Goal: Information Seeking & Learning: Check status

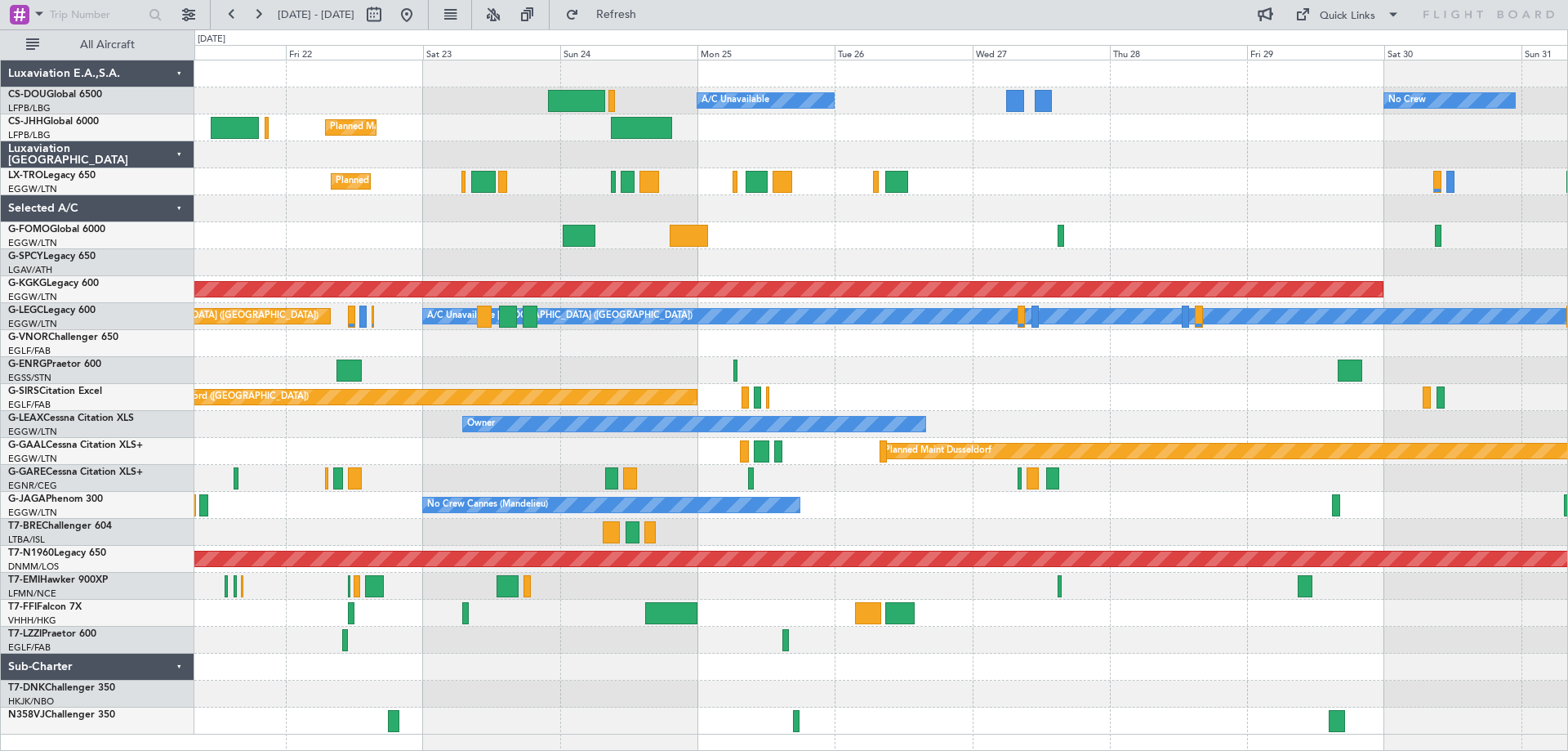
click at [861, 249] on div "Planned Maint [GEOGRAPHIC_DATA] ([GEOGRAPHIC_DATA]) A/C Unavailable No Crew Pla…" at bounding box center [881, 397] width 1373 height 674
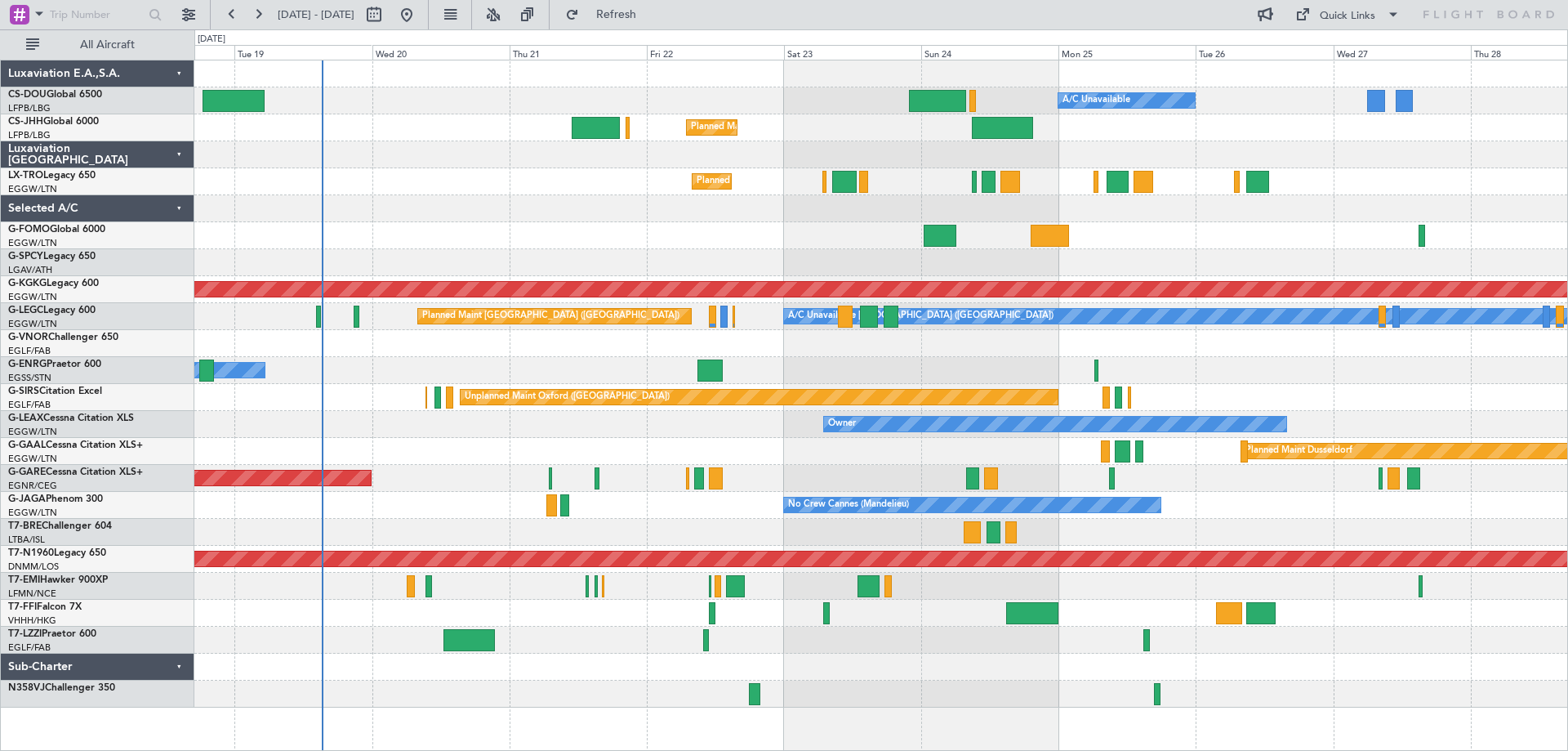
click at [755, 221] on div at bounding box center [881, 209] width 1373 height 27
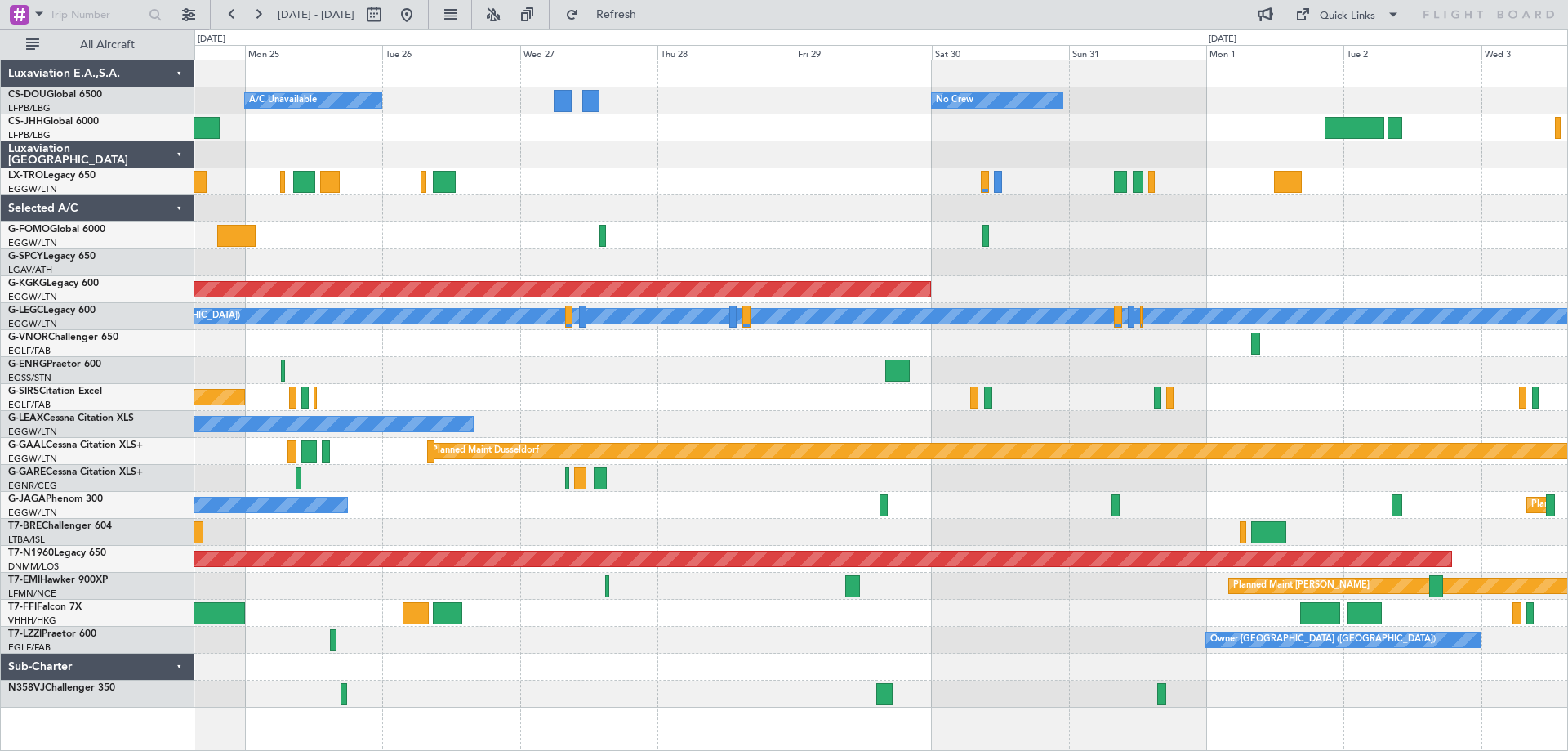
click at [571, 206] on div "Planned Maint [GEOGRAPHIC_DATA] ([GEOGRAPHIC_DATA]) A/C Unavailable No Crew Pla…" at bounding box center [881, 383] width 1373 height 647
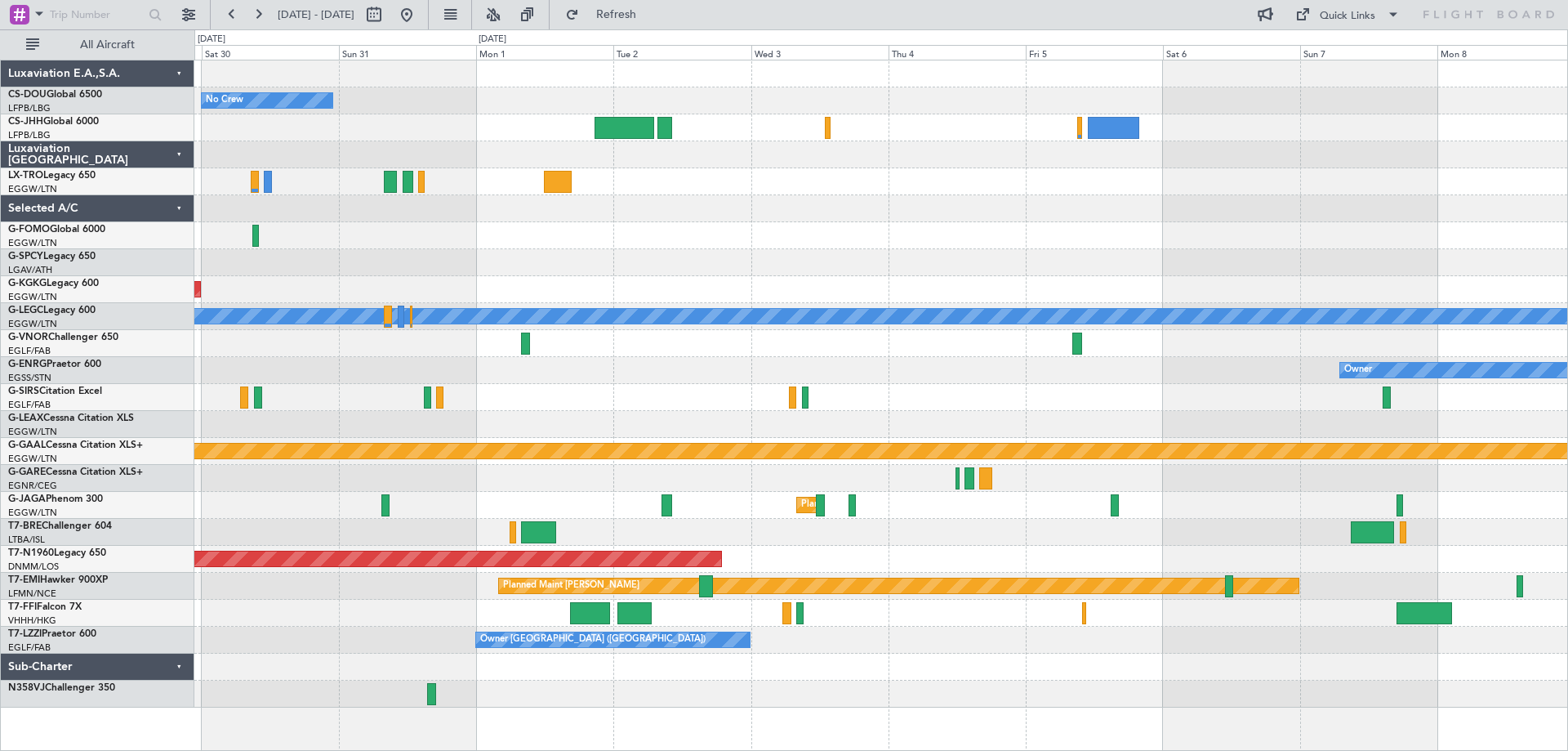
click at [647, 202] on div at bounding box center [881, 209] width 1373 height 27
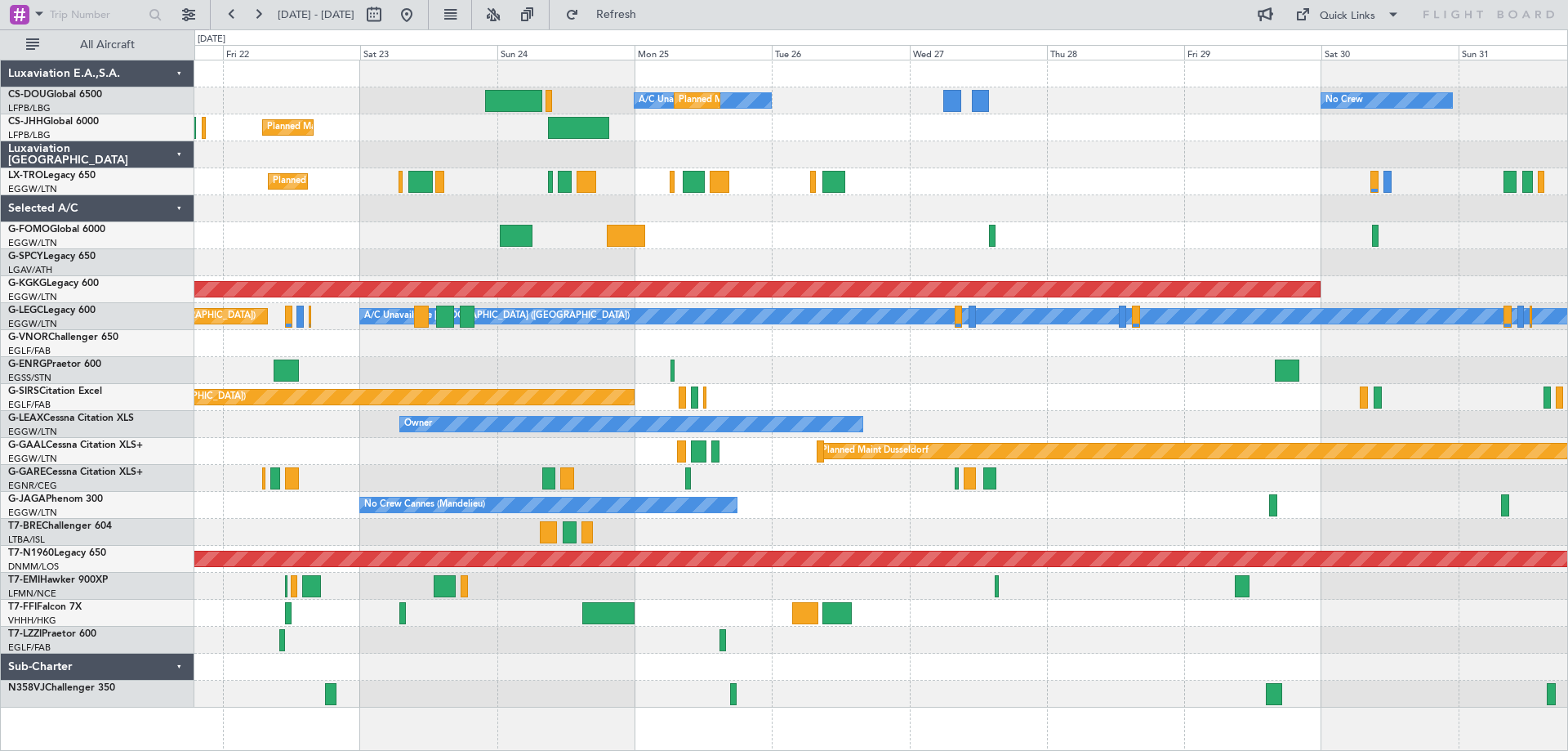
click at [1448, 211] on div at bounding box center [881, 209] width 1373 height 27
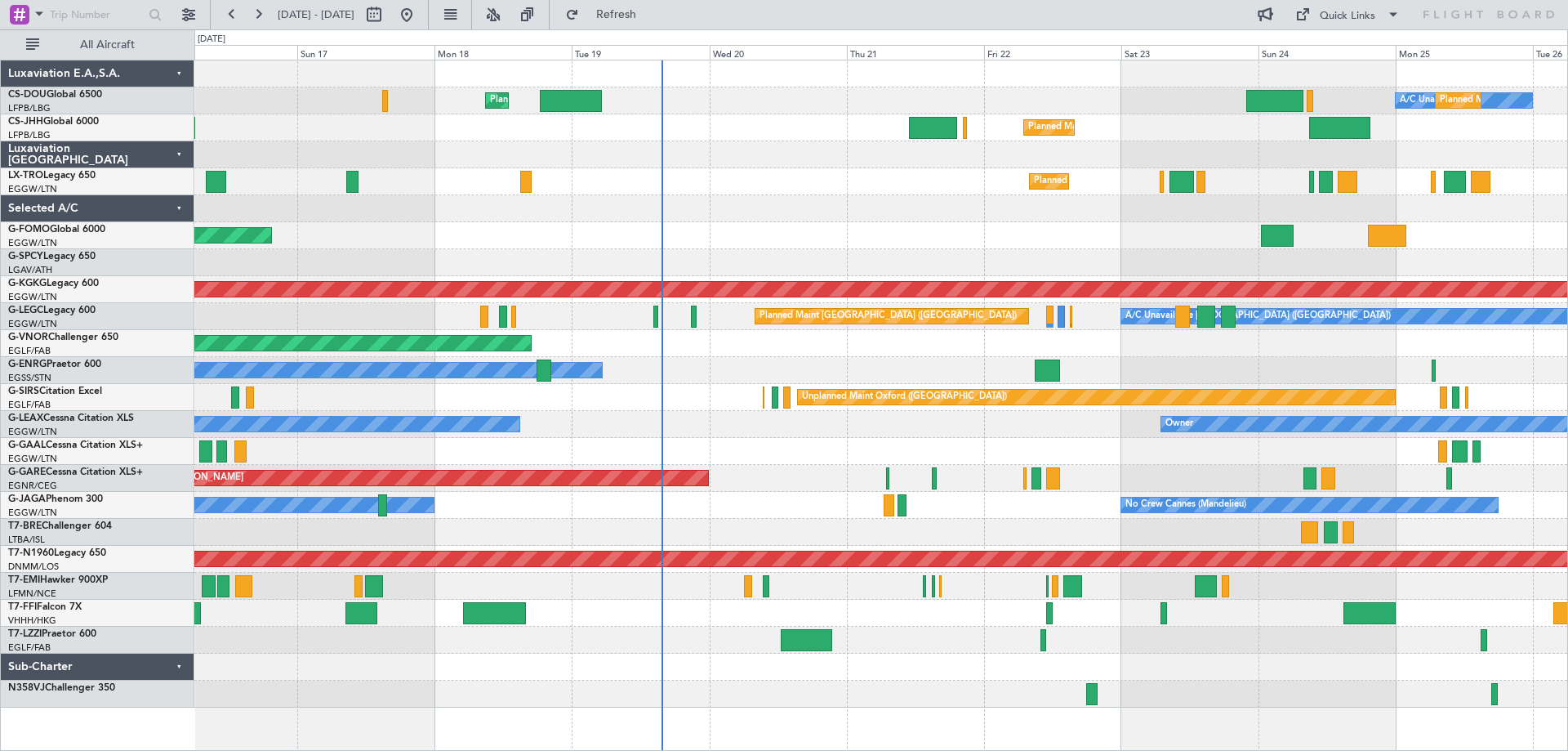
click at [1212, 239] on div "Planned Maint Windsor Locks ([PERSON_NAME] Intl)" at bounding box center [881, 236] width 1373 height 27
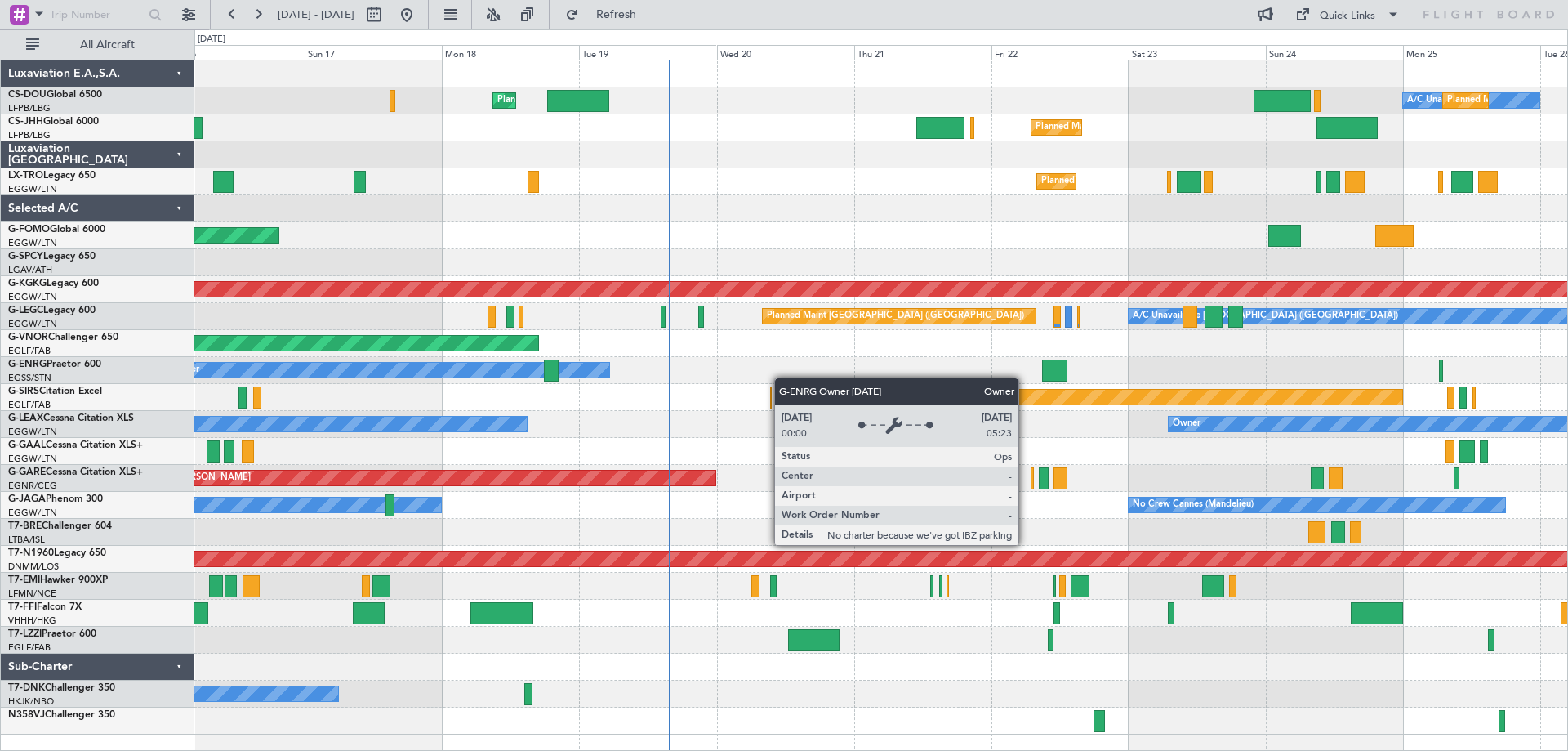
click at [510, 373] on div "Planned Maint [GEOGRAPHIC_DATA] ([GEOGRAPHIC_DATA]) A/C Unavailable Planned Mai…" at bounding box center [881, 397] width 1373 height 674
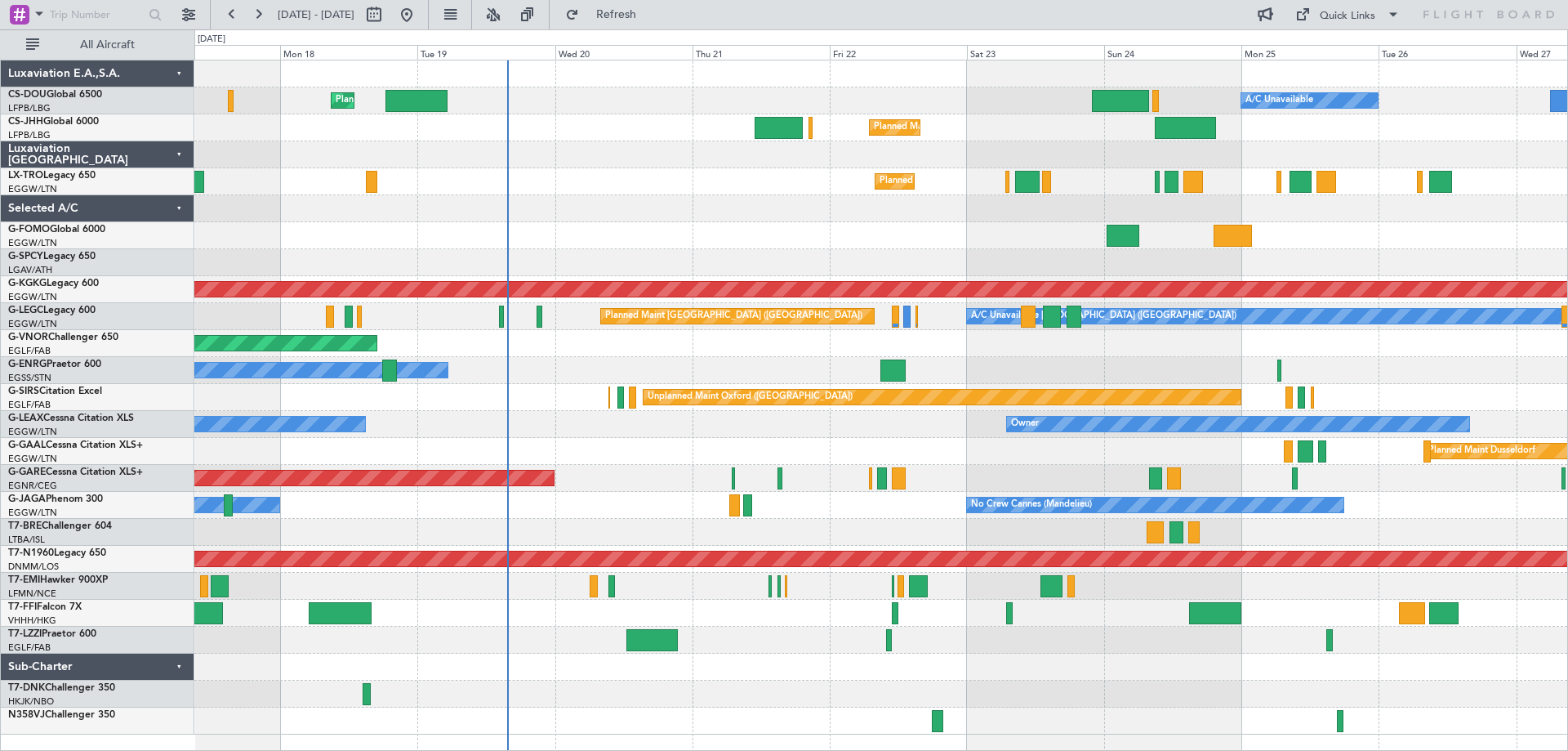
click at [1009, 368] on div "Planned Maint [GEOGRAPHIC_DATA] ([GEOGRAPHIC_DATA]) Planned Maint [GEOGRAPHIC_D…" at bounding box center [881, 397] width 1373 height 674
click at [679, 254] on div at bounding box center [881, 263] width 1373 height 27
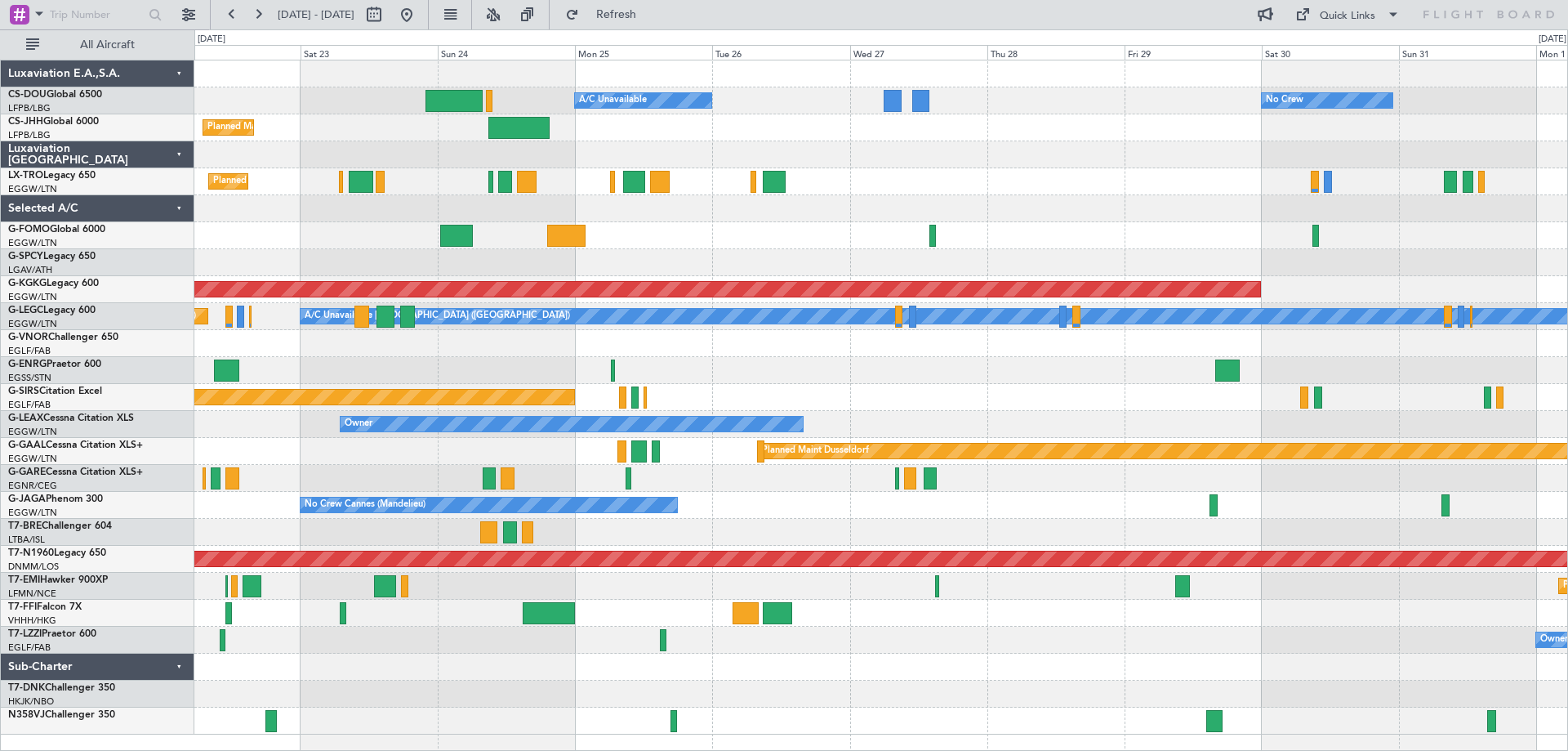
click at [723, 150] on div at bounding box center [881, 154] width 1373 height 27
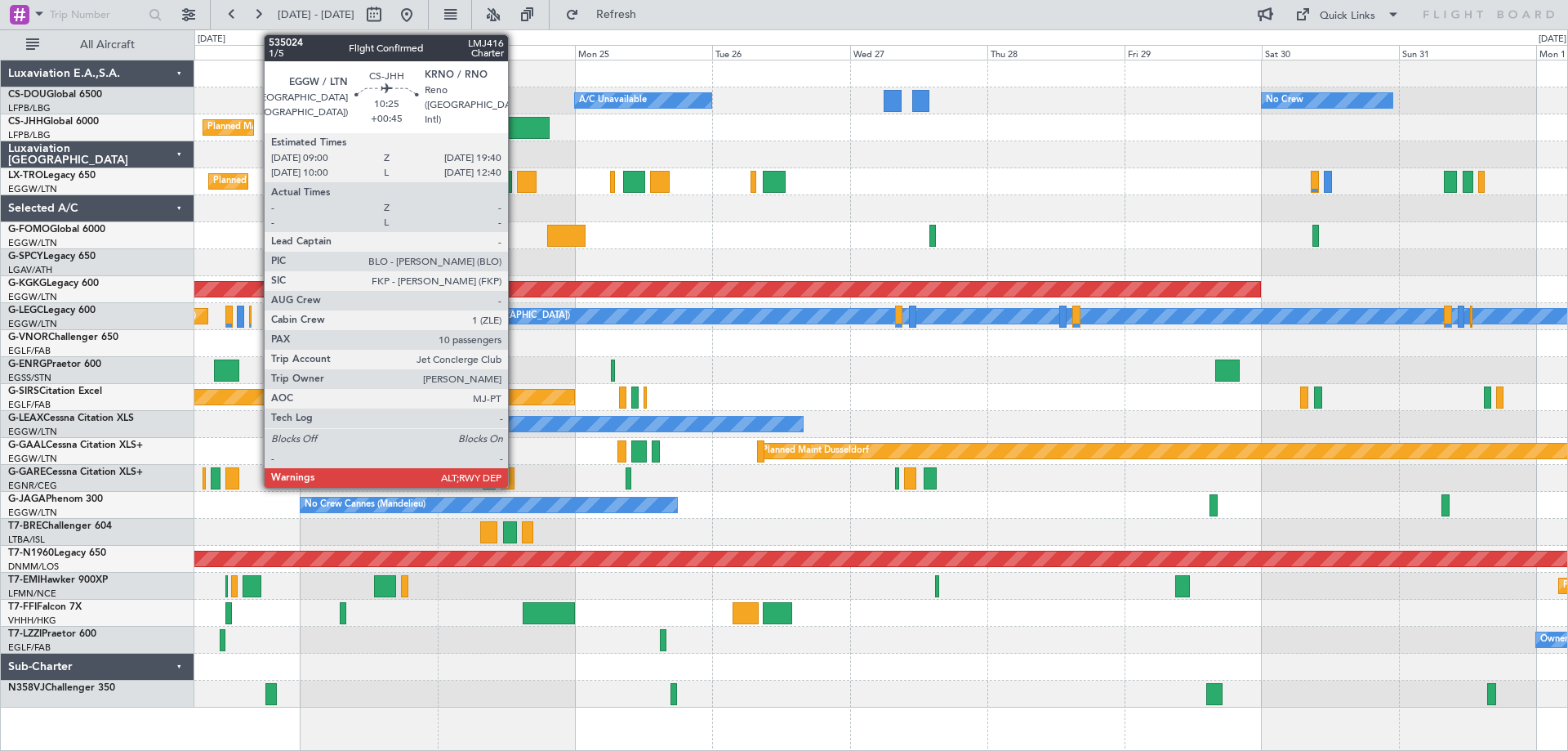
click at [515, 125] on div at bounding box center [518, 128] width 61 height 22
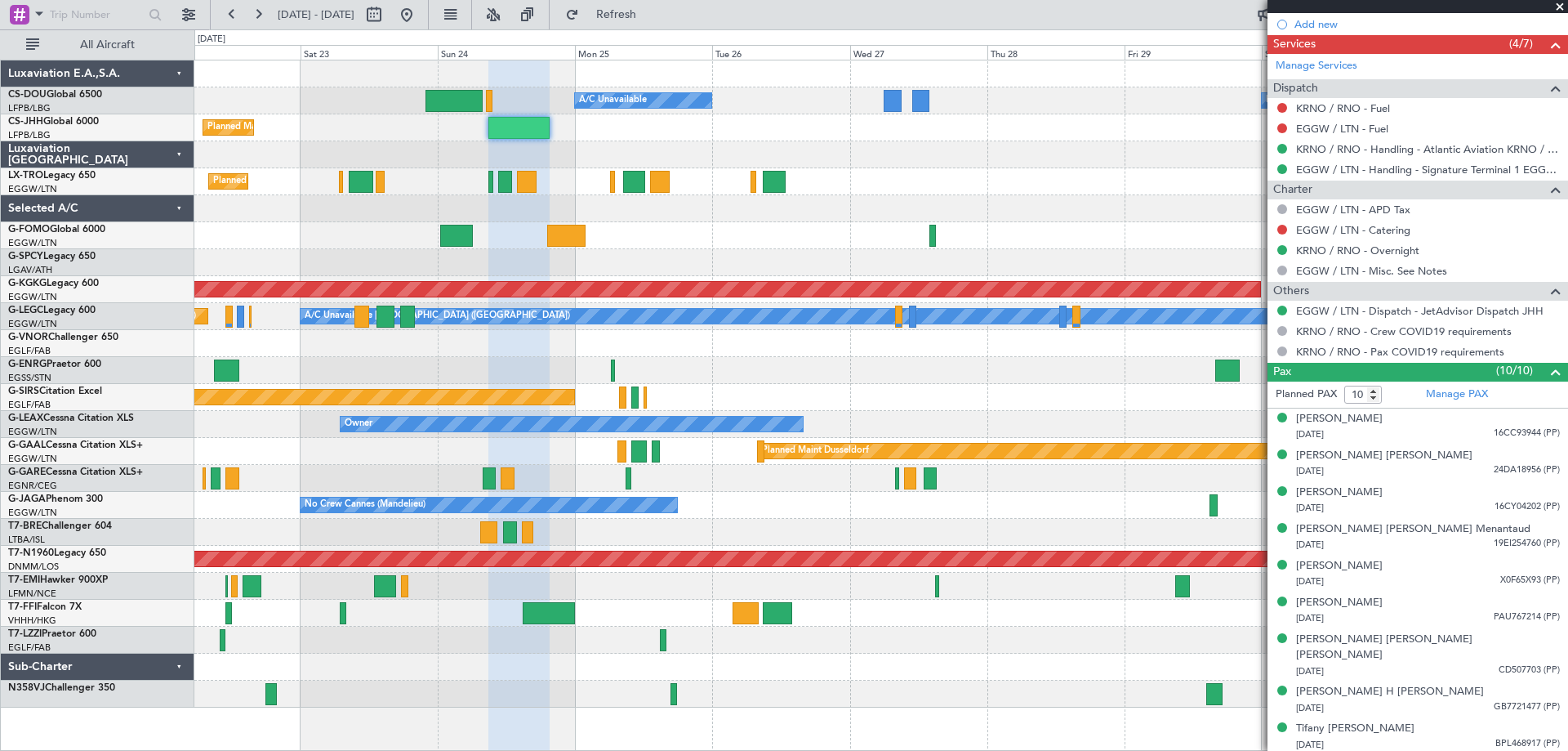
scroll to position [701, 0]
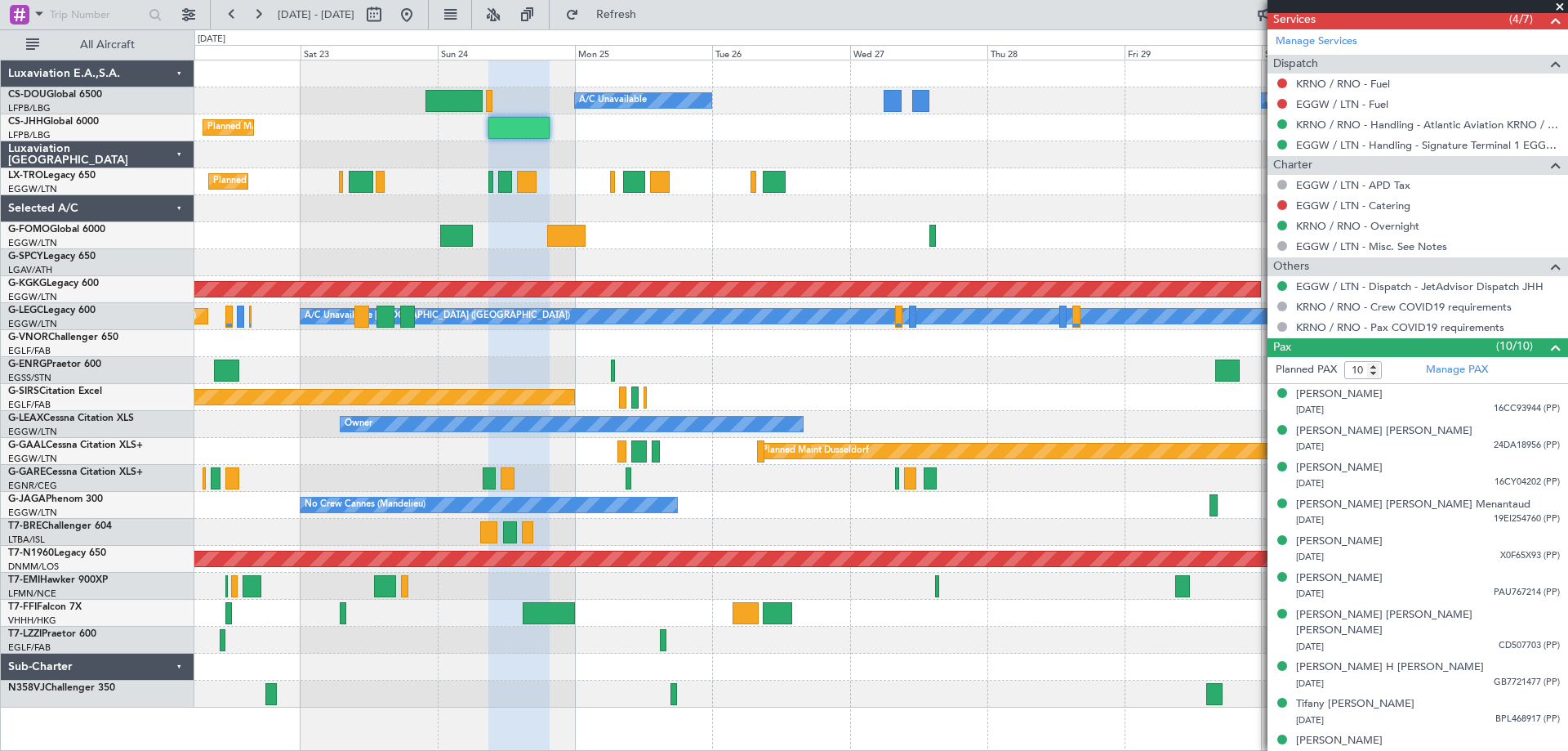
click at [1560, 5] on span at bounding box center [1560, 8] width 16 height 15
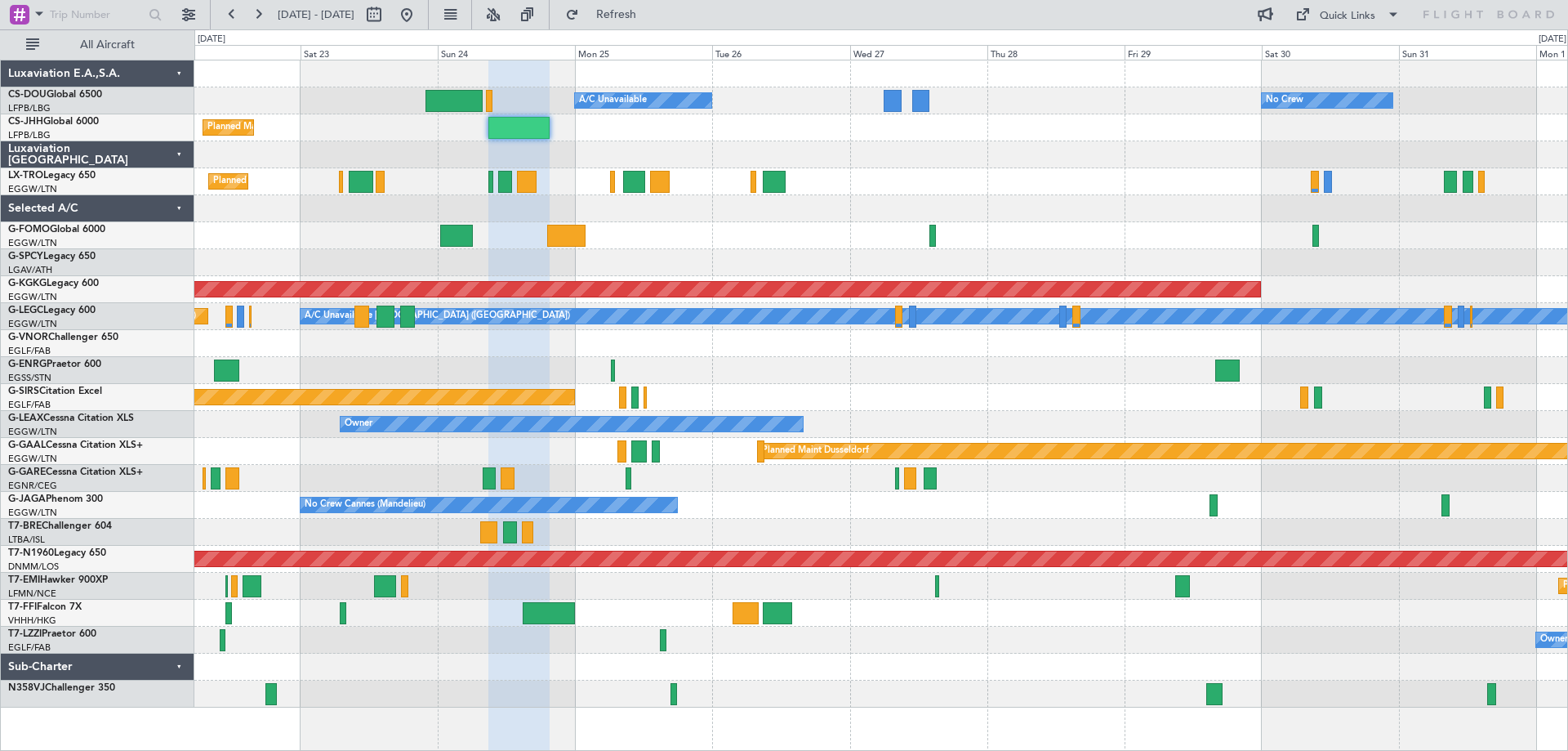
type input "0"
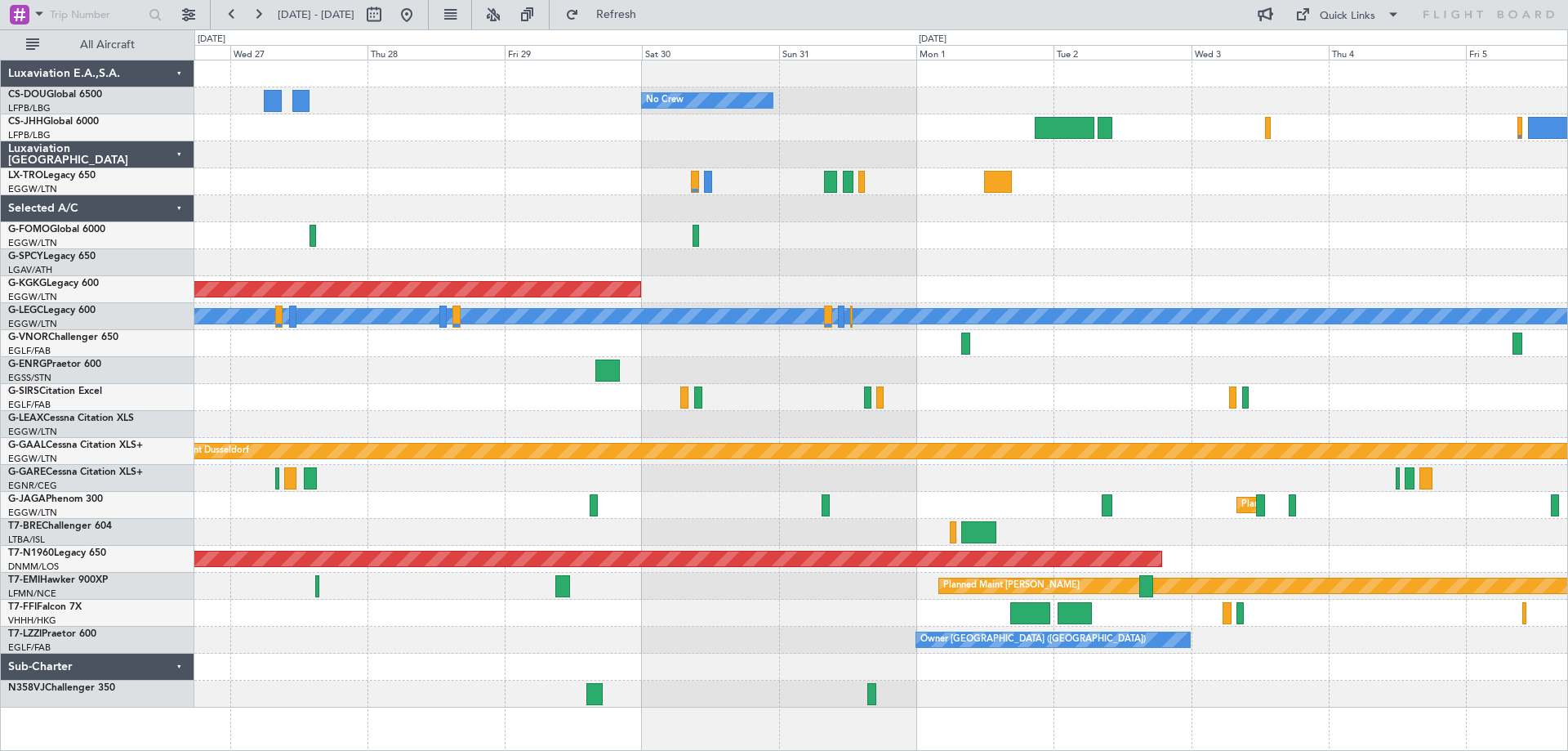
click at [571, 159] on div at bounding box center [881, 154] width 1373 height 27
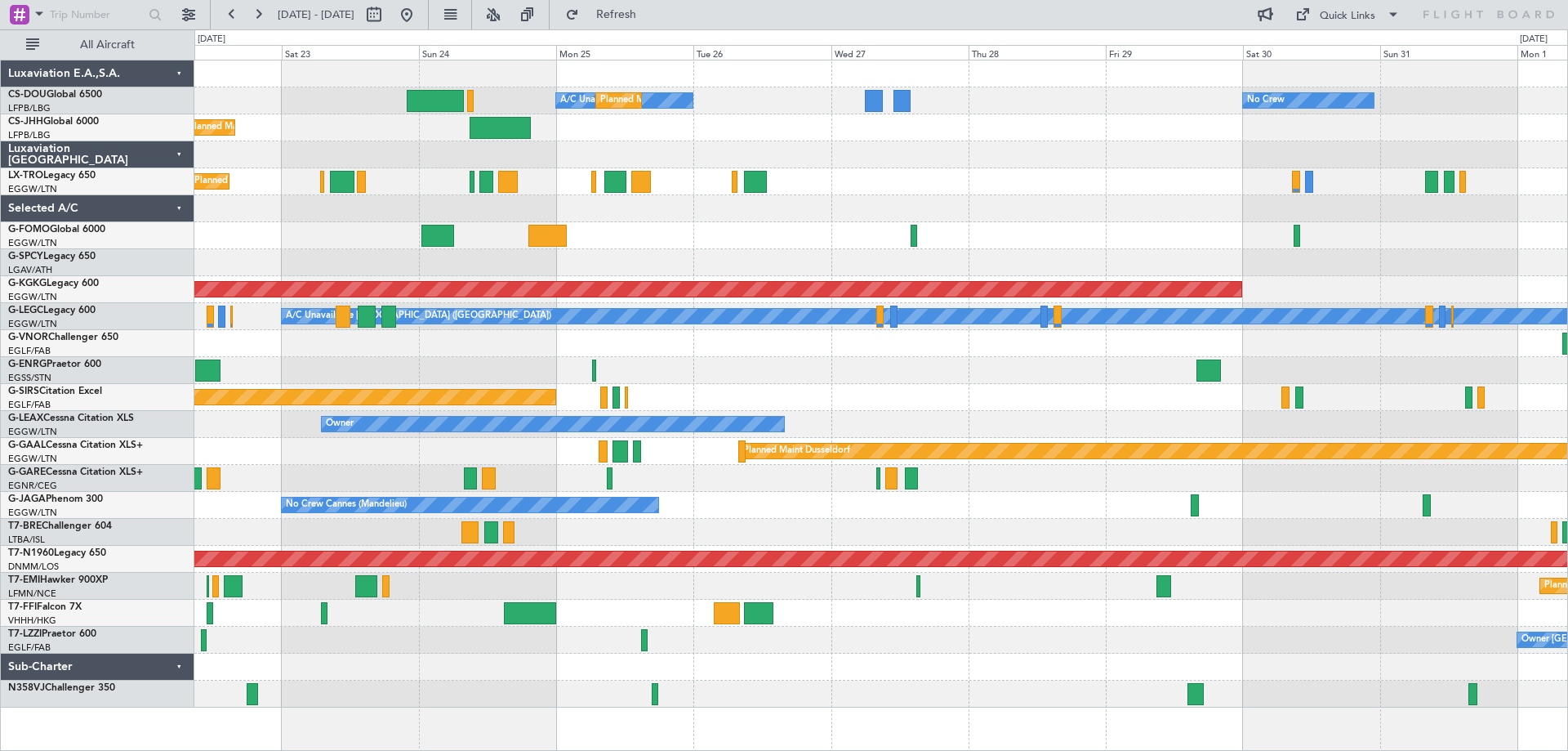
click at [1085, 162] on div at bounding box center [881, 154] width 1373 height 27
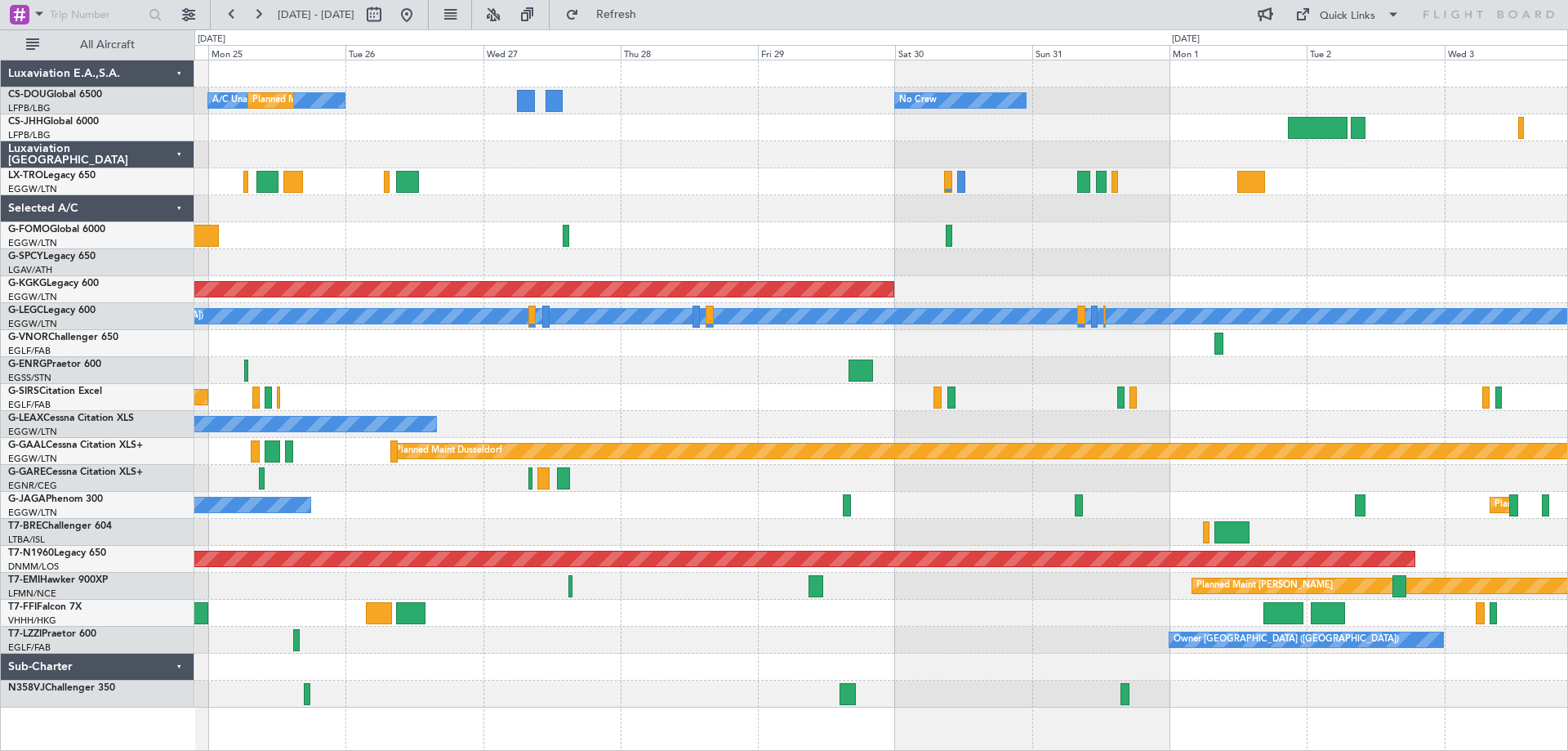
click at [642, 148] on div at bounding box center [881, 154] width 1373 height 27
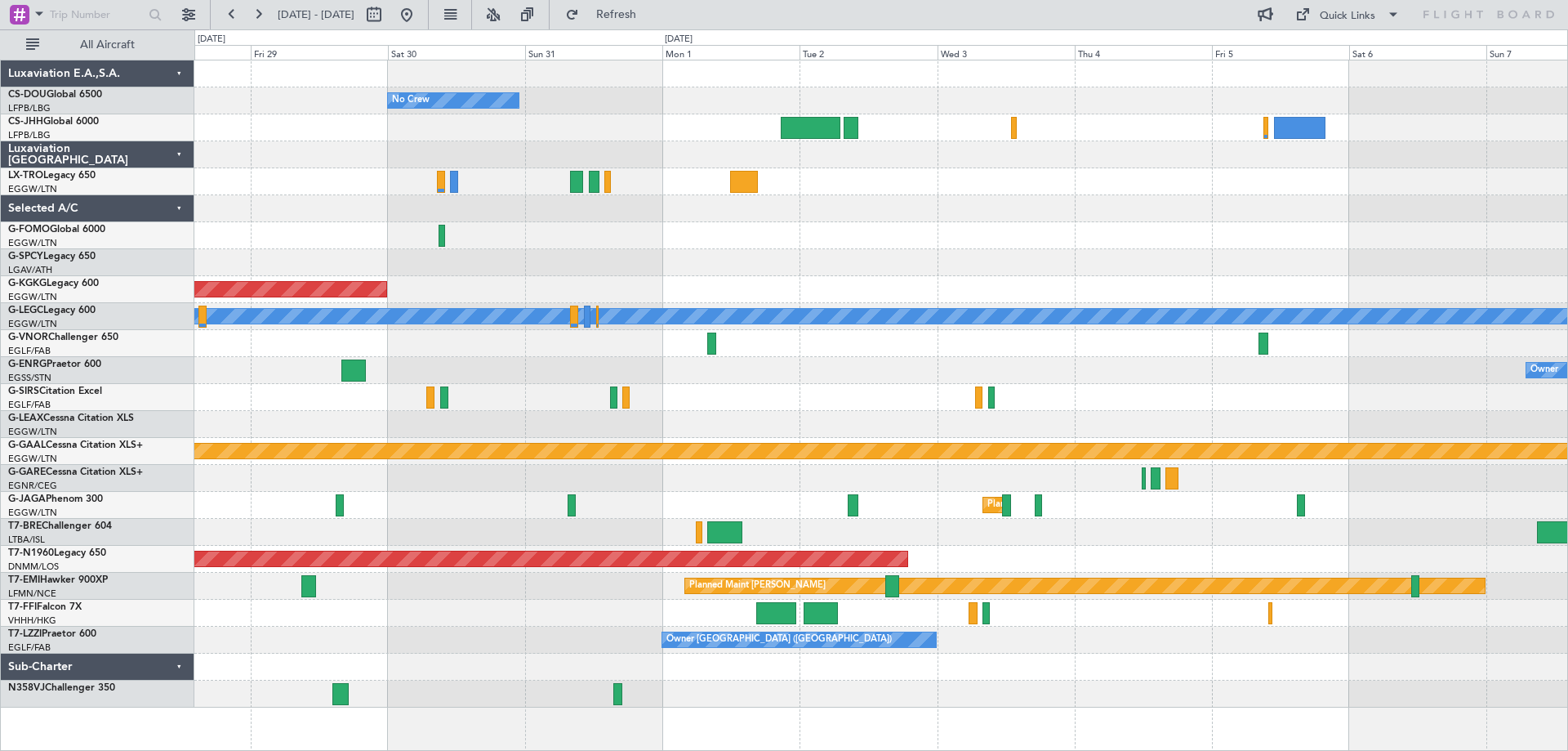
click at [644, 164] on div "No Crew AOG Maint [GEOGRAPHIC_DATA] ([GEOGRAPHIC_DATA]) A/C Unavailable [GEOGRA…" at bounding box center [881, 383] width 1373 height 647
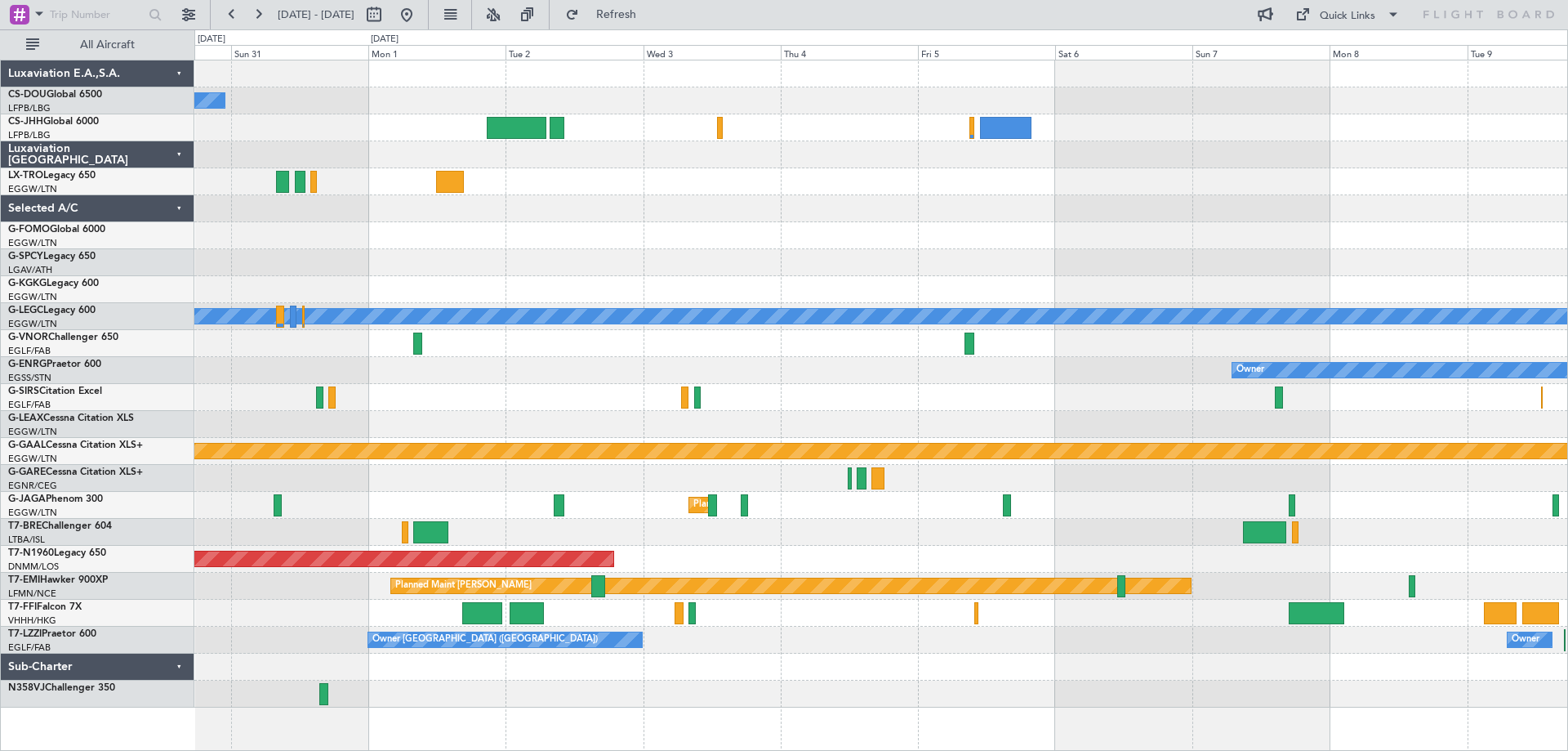
click at [527, 171] on div at bounding box center [881, 182] width 1373 height 27
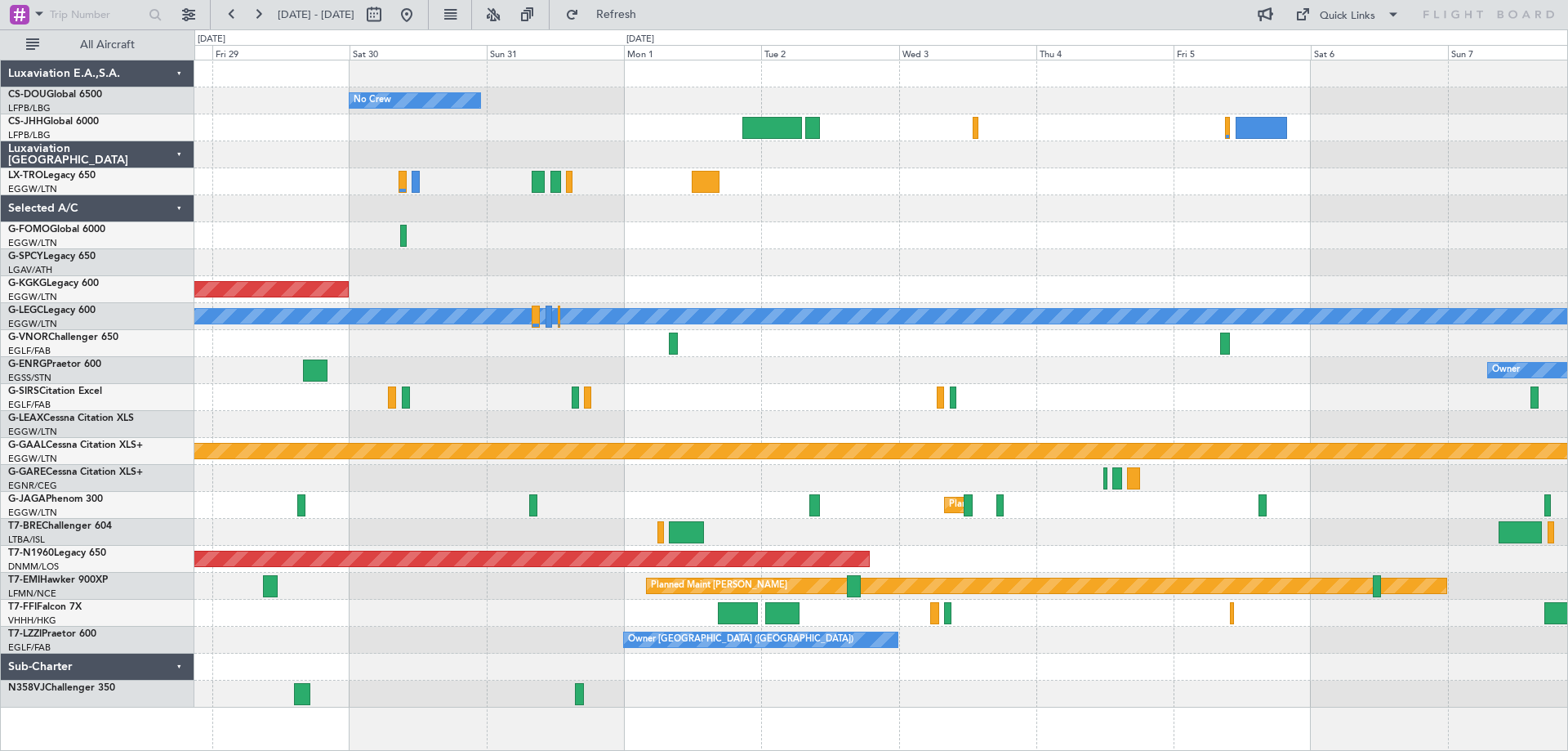
click at [784, 283] on div "AOG Maint [GEOGRAPHIC_DATA] (Ataturk)" at bounding box center [881, 289] width 1373 height 27
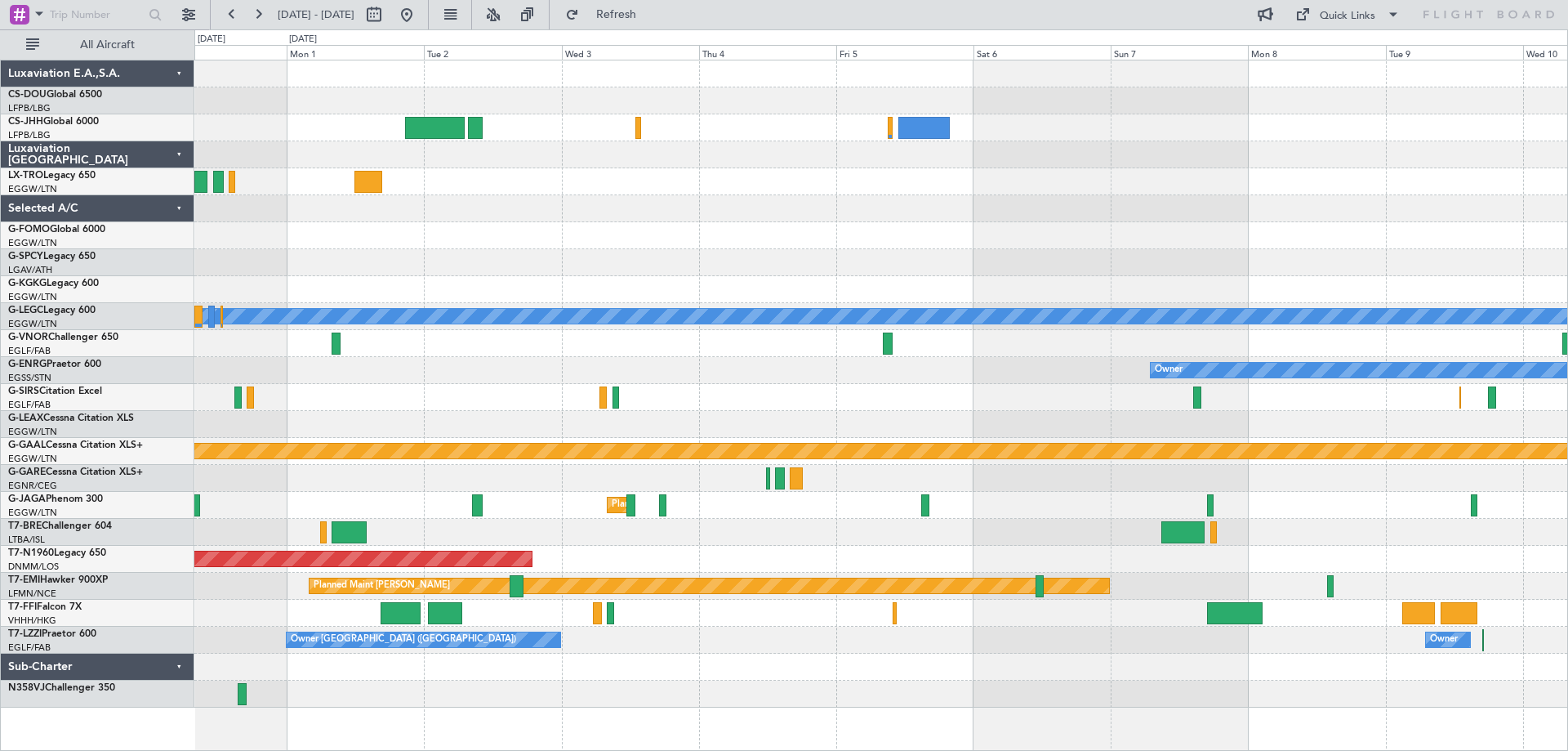
click at [708, 258] on div "No Crew AOG Maint [GEOGRAPHIC_DATA] ([GEOGRAPHIC_DATA]) A/C Unavailable [GEOGRA…" at bounding box center [881, 383] width 1373 height 647
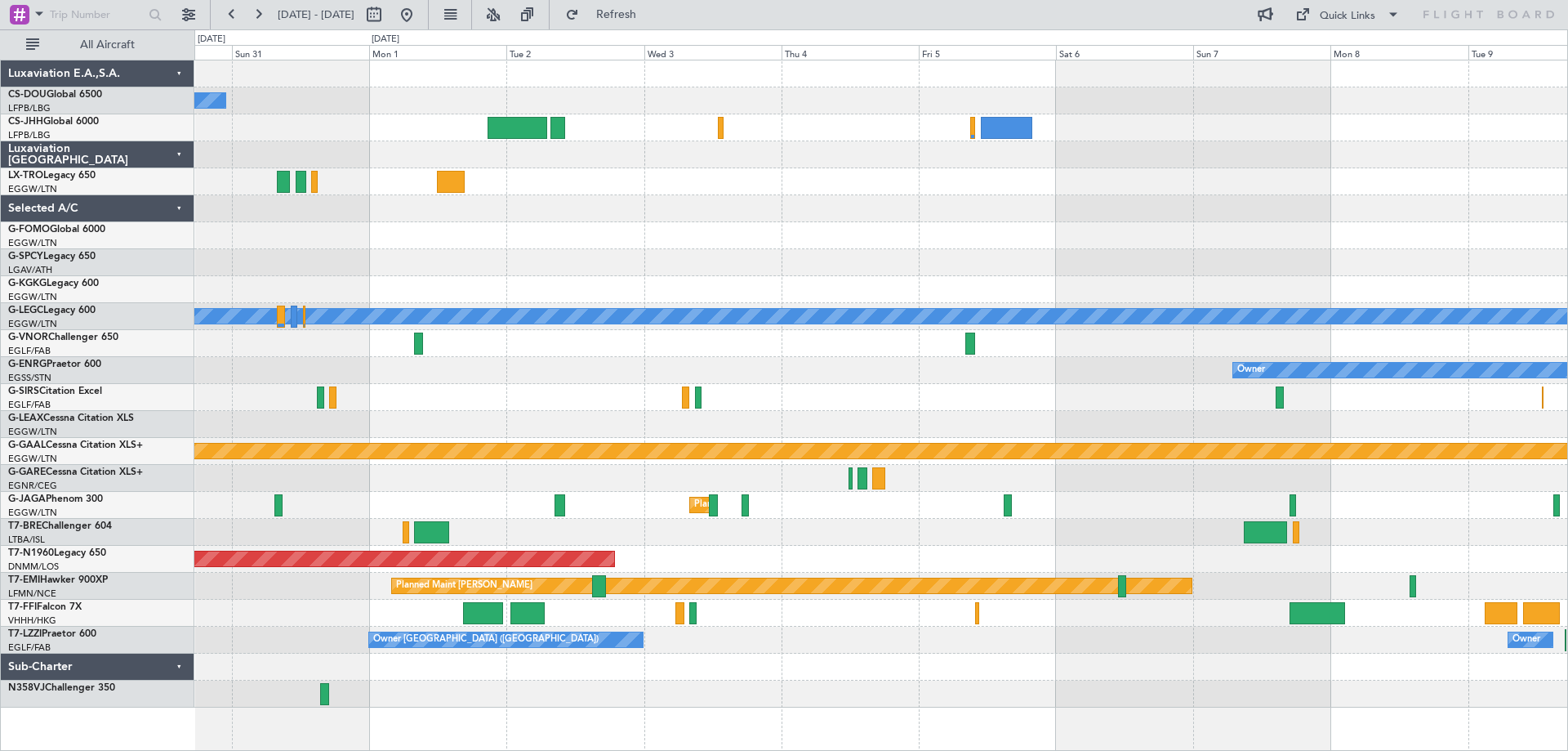
click at [923, 260] on div at bounding box center [881, 263] width 1373 height 27
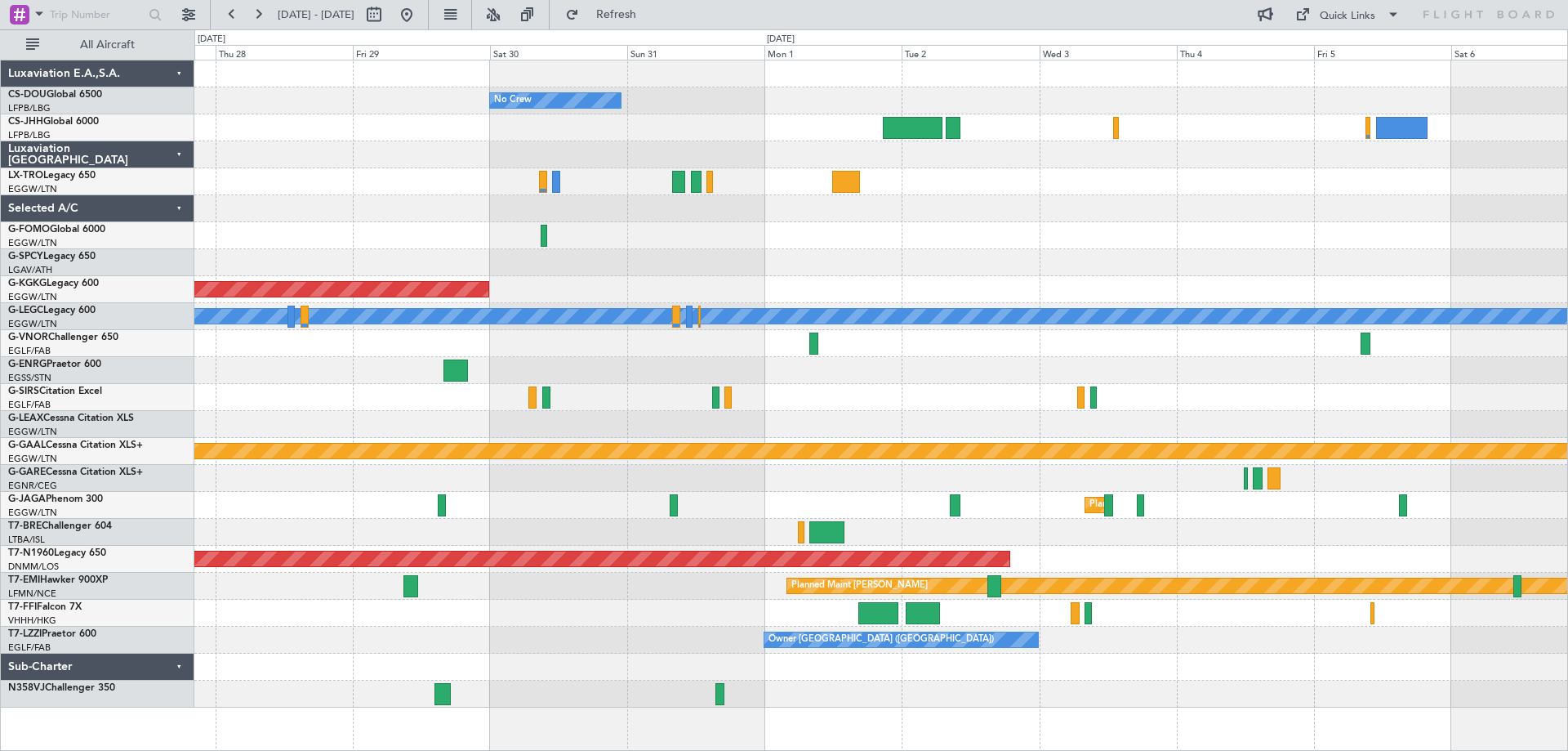
click at [1190, 205] on div "No Crew Planned Maint [GEOGRAPHIC_DATA] ([GEOGRAPHIC_DATA]) A/C Unavailable AOG…" at bounding box center [881, 383] width 1373 height 647
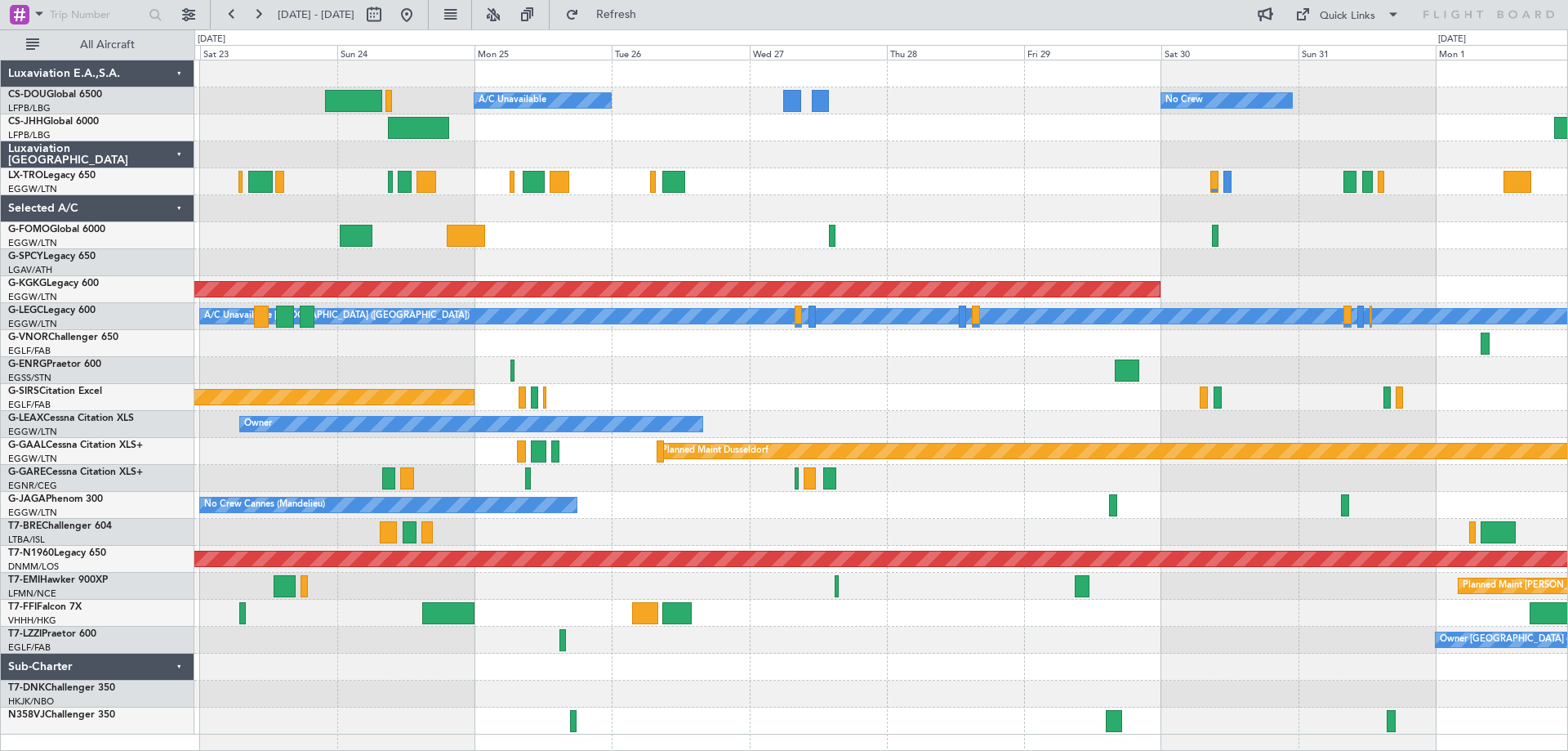
click at [569, 206] on div "Planned Maint [GEOGRAPHIC_DATA] ([GEOGRAPHIC_DATA]) A/C Unavailable No Crew Pla…" at bounding box center [881, 397] width 1373 height 674
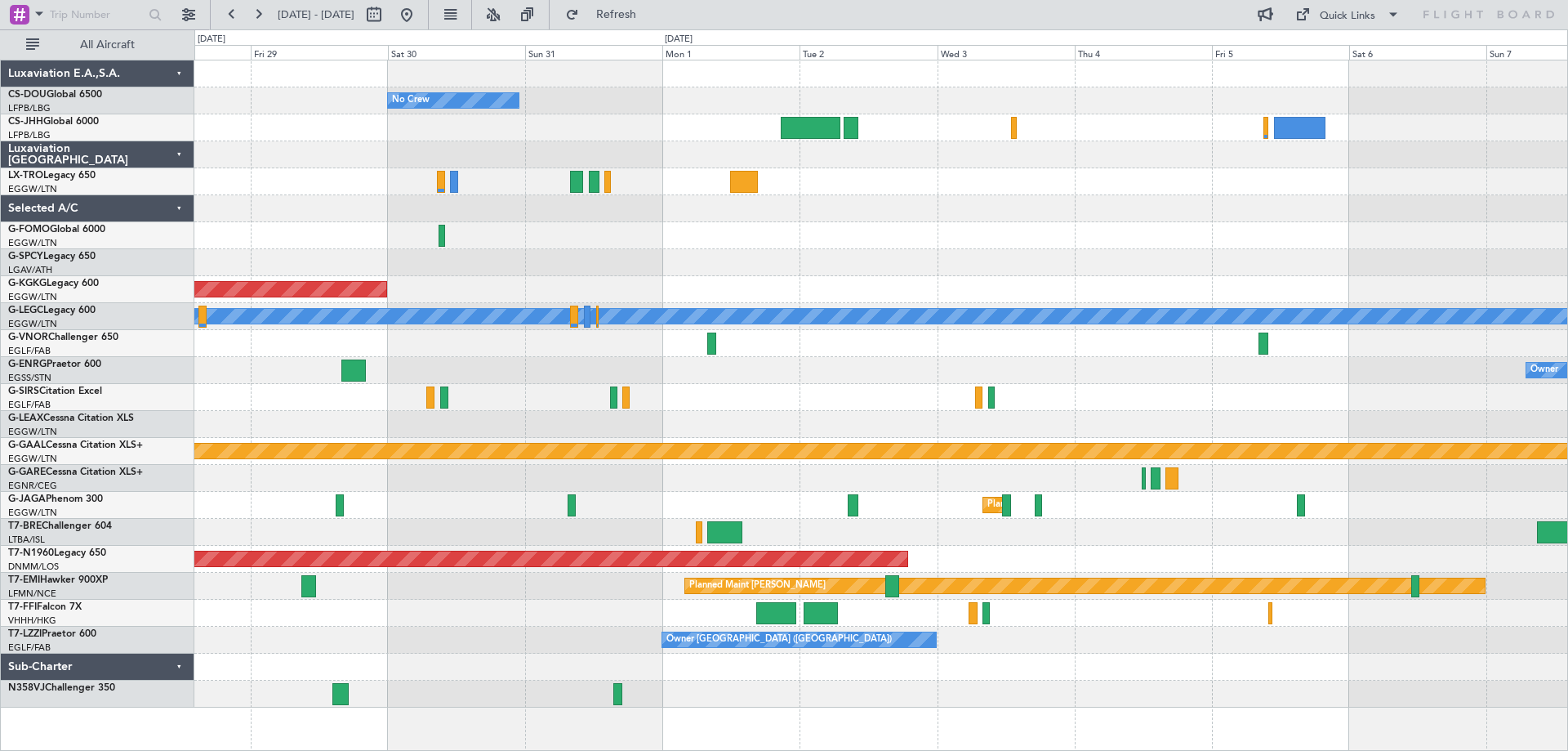
click at [580, 230] on div "No Crew AOG Maint [GEOGRAPHIC_DATA] ([GEOGRAPHIC_DATA]) A/C Unavailable [GEOGRA…" at bounding box center [881, 383] width 1373 height 647
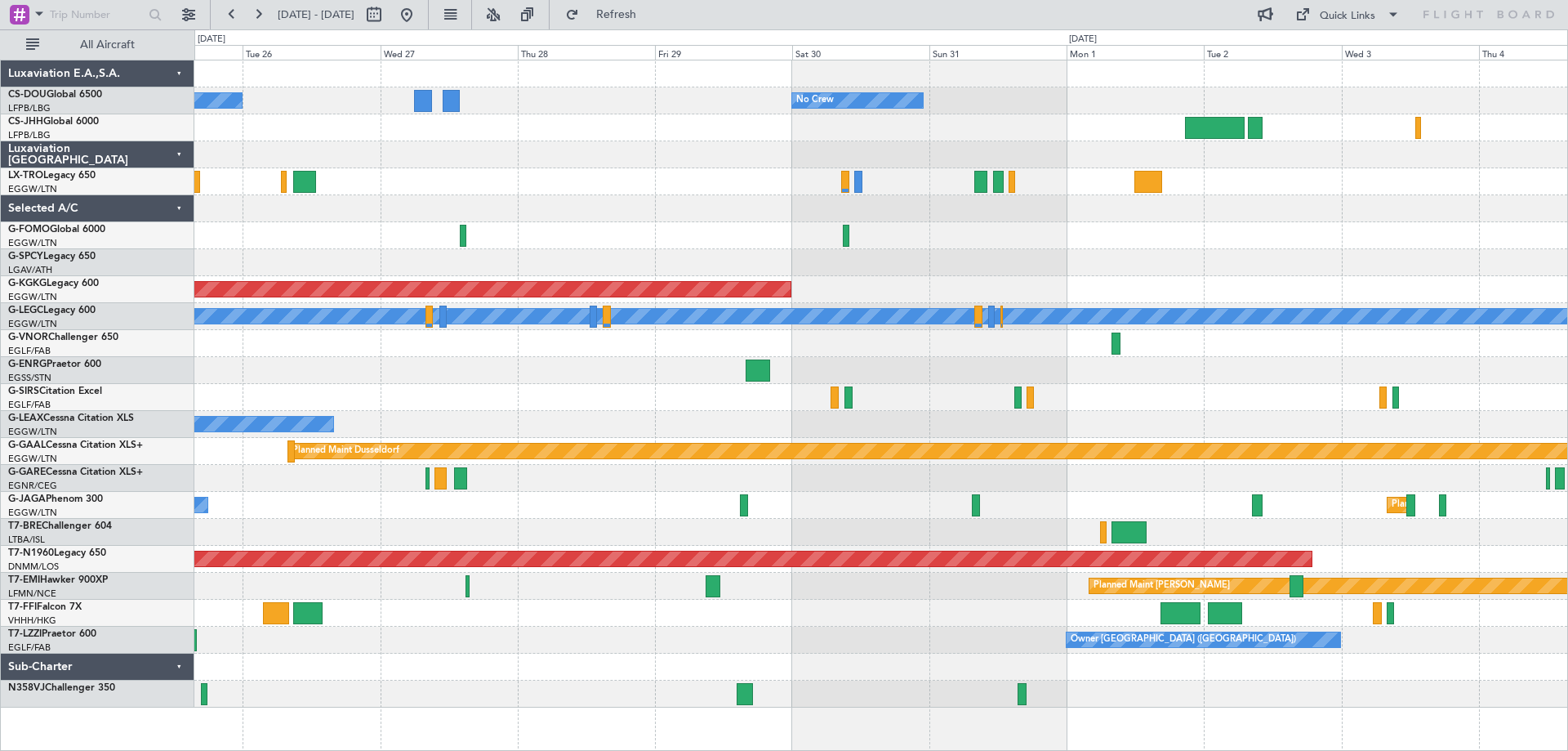
click at [1072, 222] on div at bounding box center [881, 209] width 1373 height 27
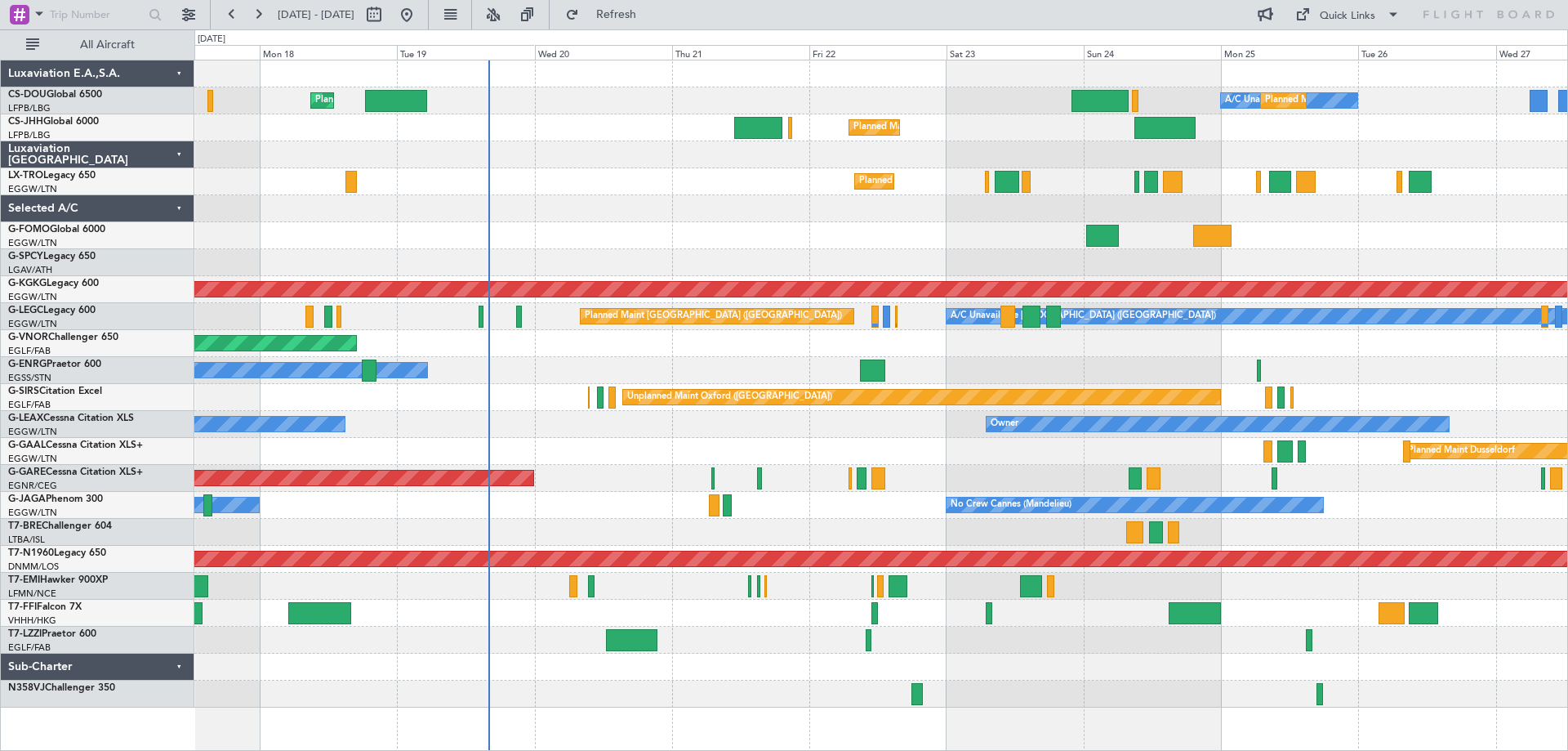
click at [822, 205] on div at bounding box center [881, 209] width 1373 height 27
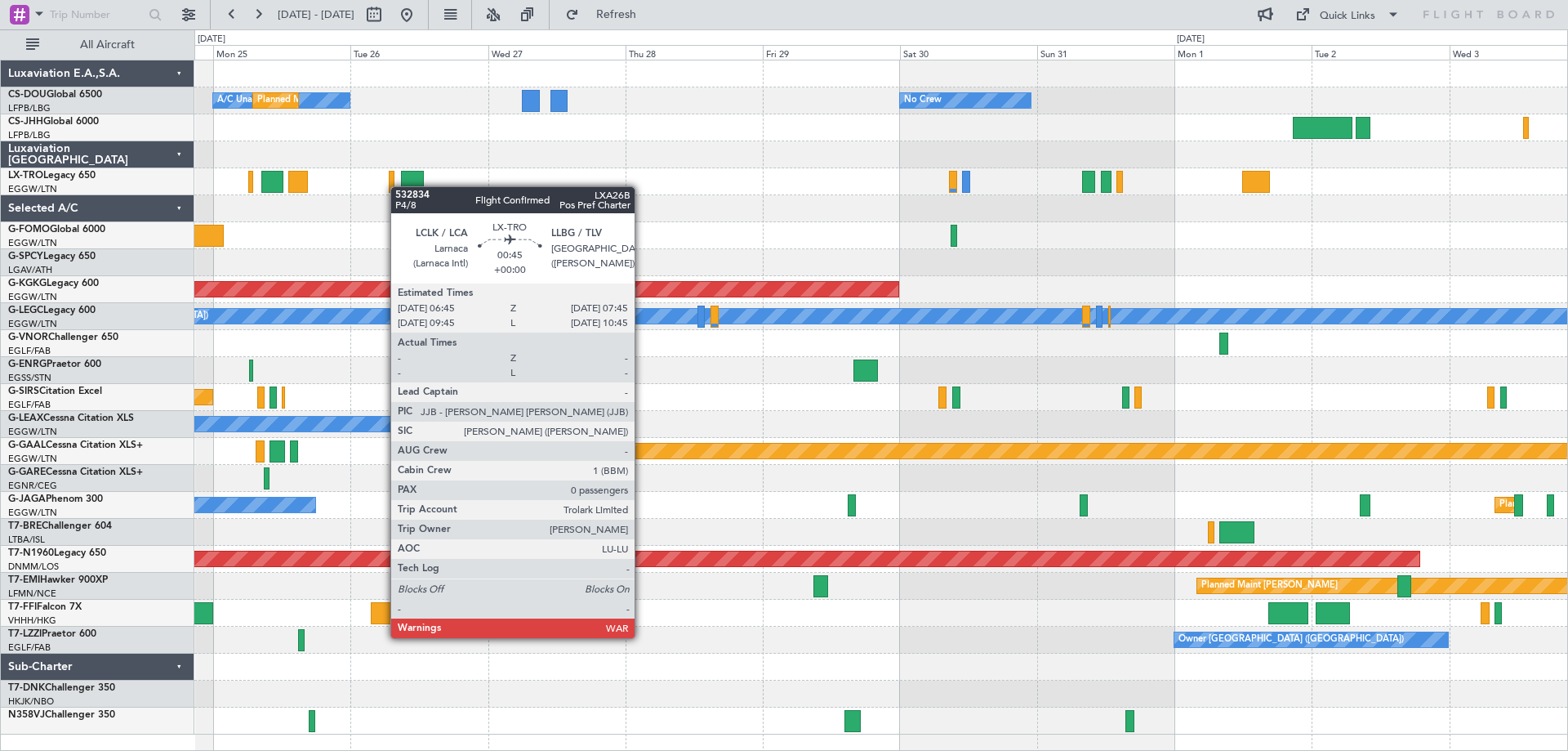
click at [394, 189] on div "A/C Unavailable Planned Maint [GEOGRAPHIC_DATA] ([GEOGRAPHIC_DATA]) No Crew Pla…" at bounding box center [881, 397] width 1373 height 674
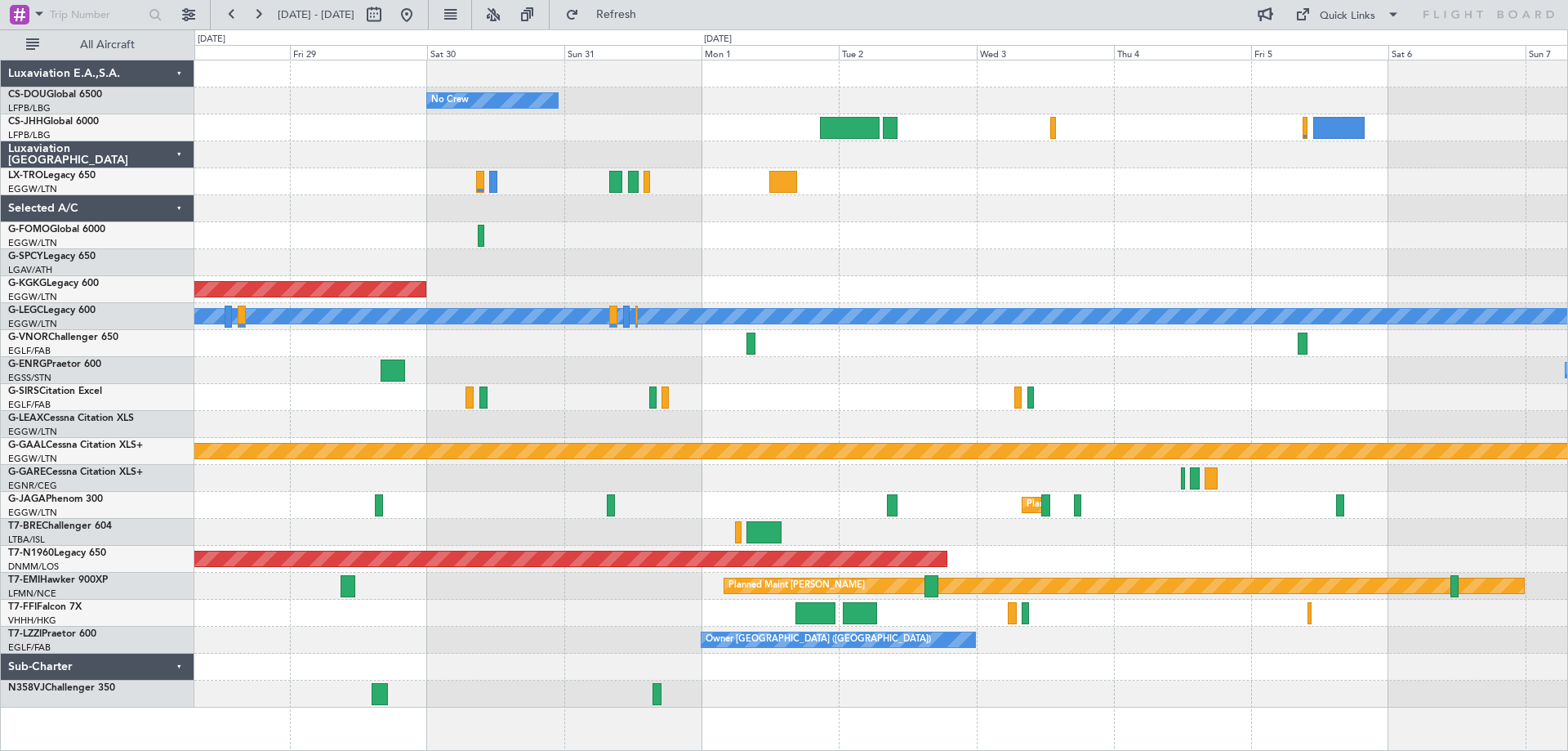
click at [656, 199] on div at bounding box center [881, 209] width 1373 height 27
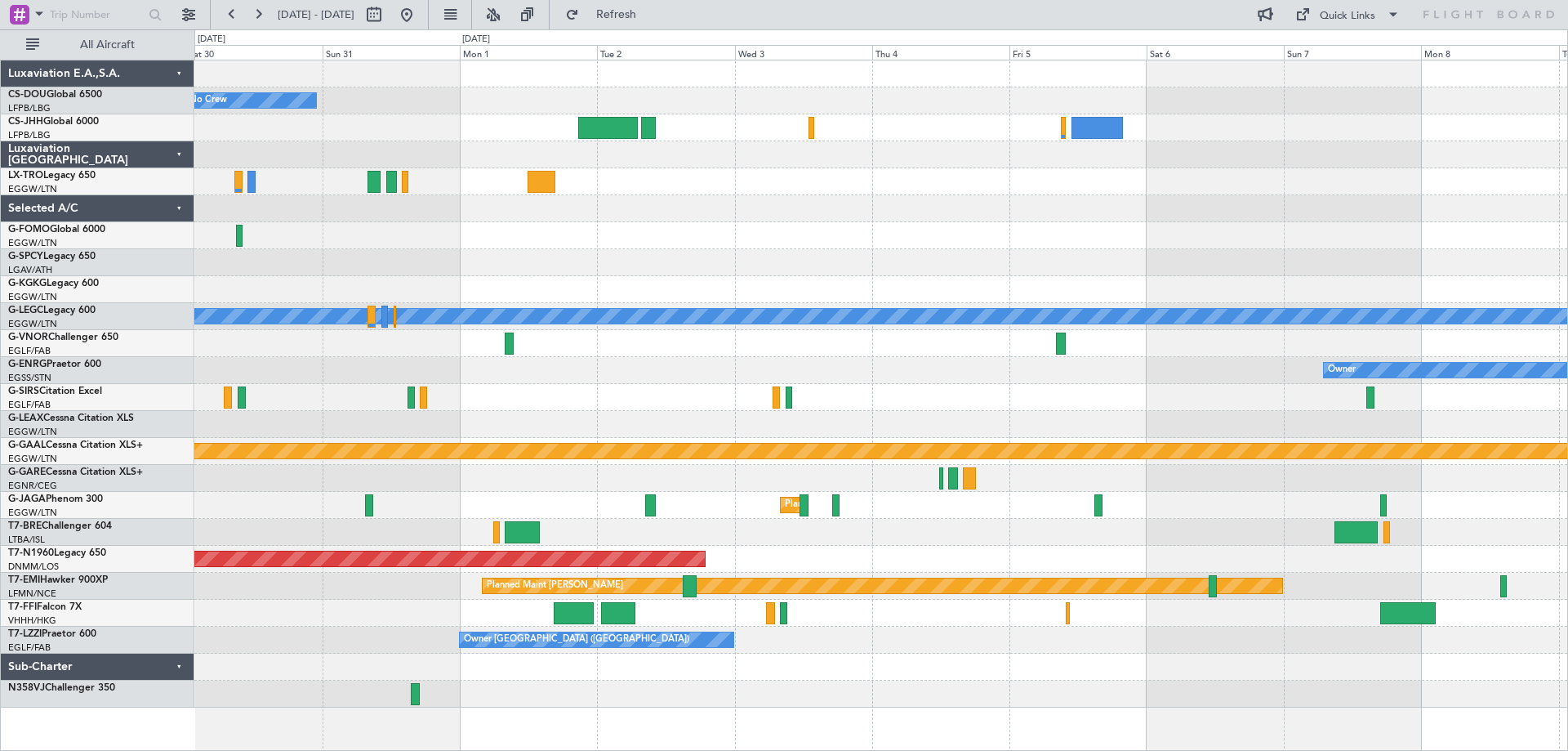
click at [712, 233] on div at bounding box center [881, 236] width 1373 height 27
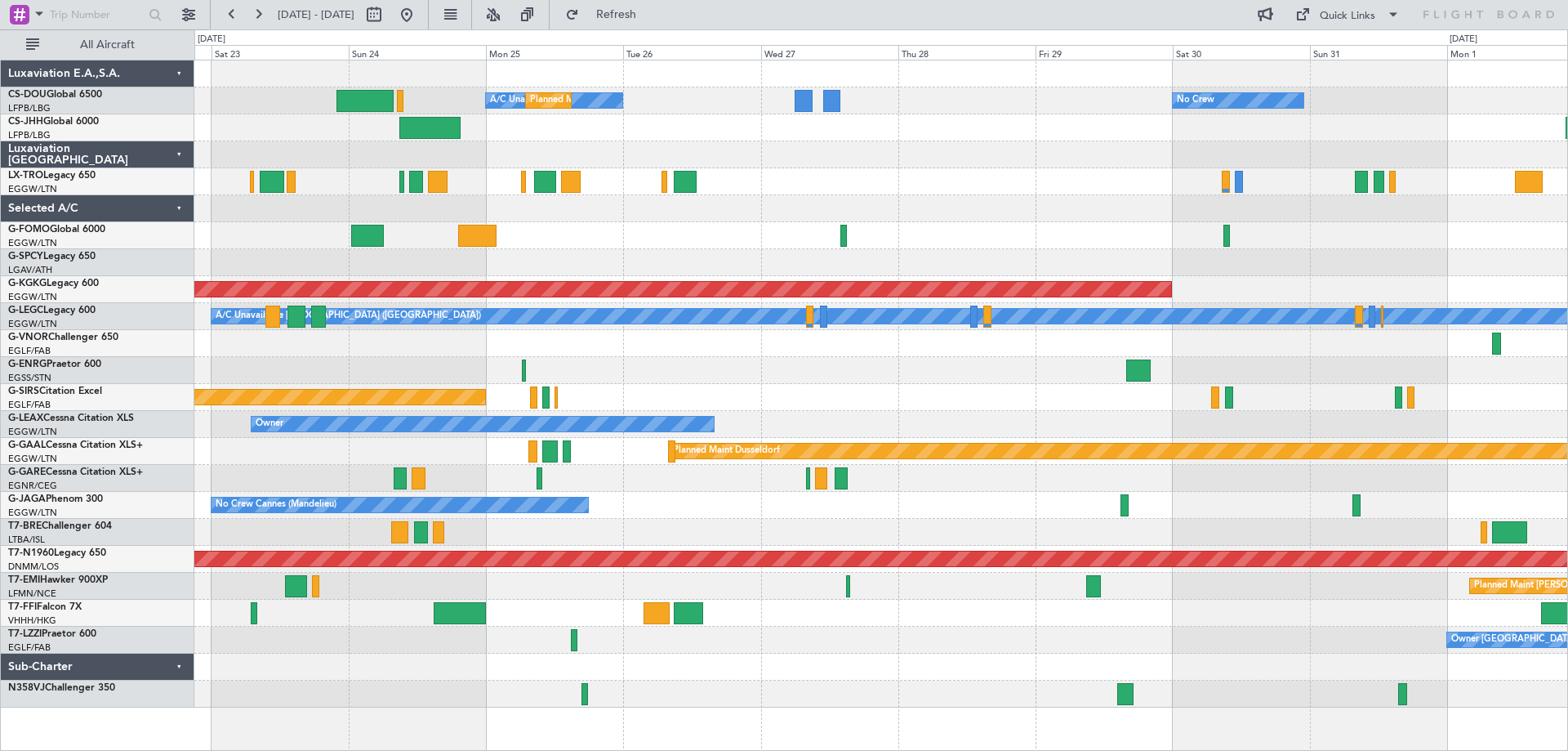
click at [1329, 232] on div at bounding box center [881, 236] width 1373 height 27
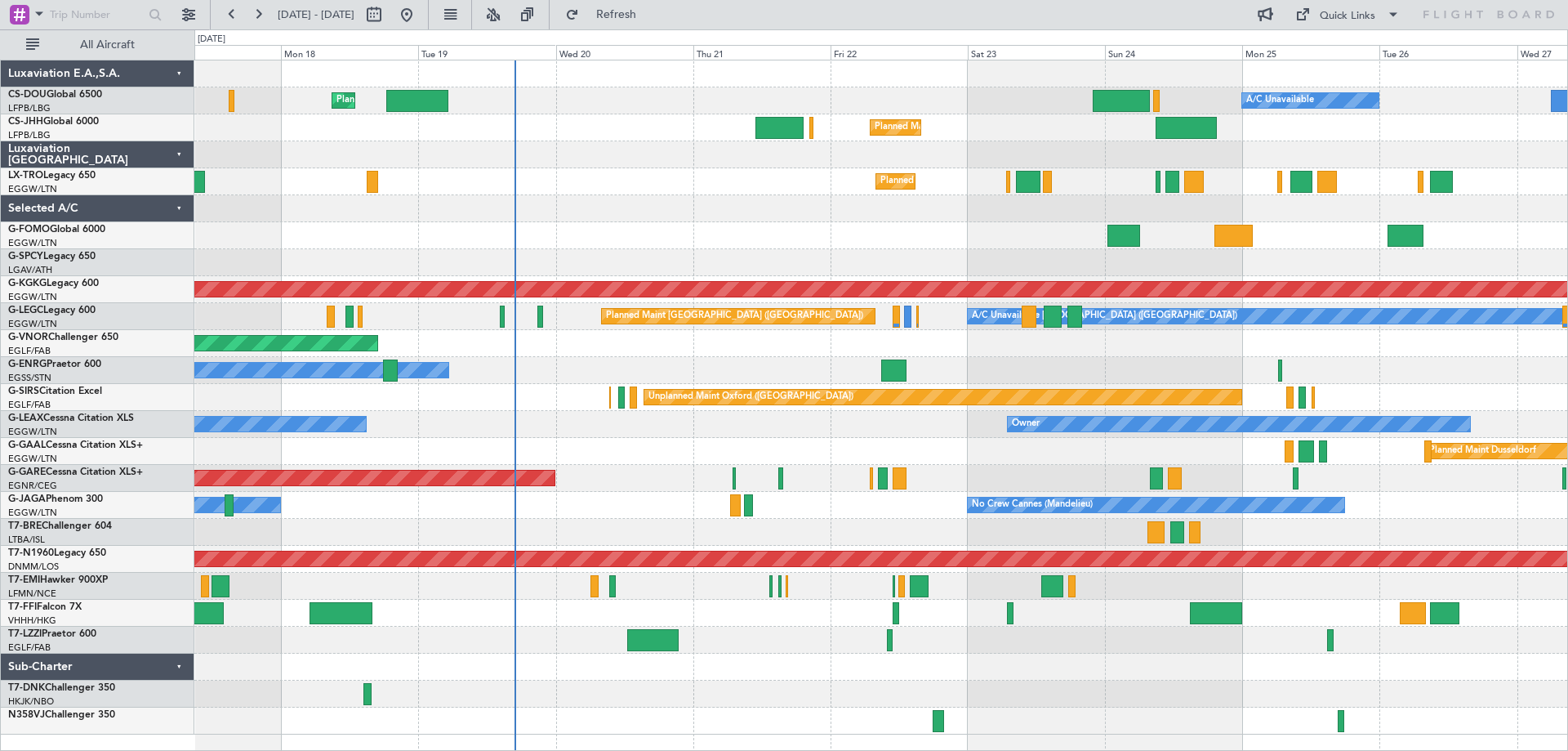
click at [775, 227] on div "Planned Maint Windsor Locks ([PERSON_NAME] Intl)" at bounding box center [881, 236] width 1373 height 27
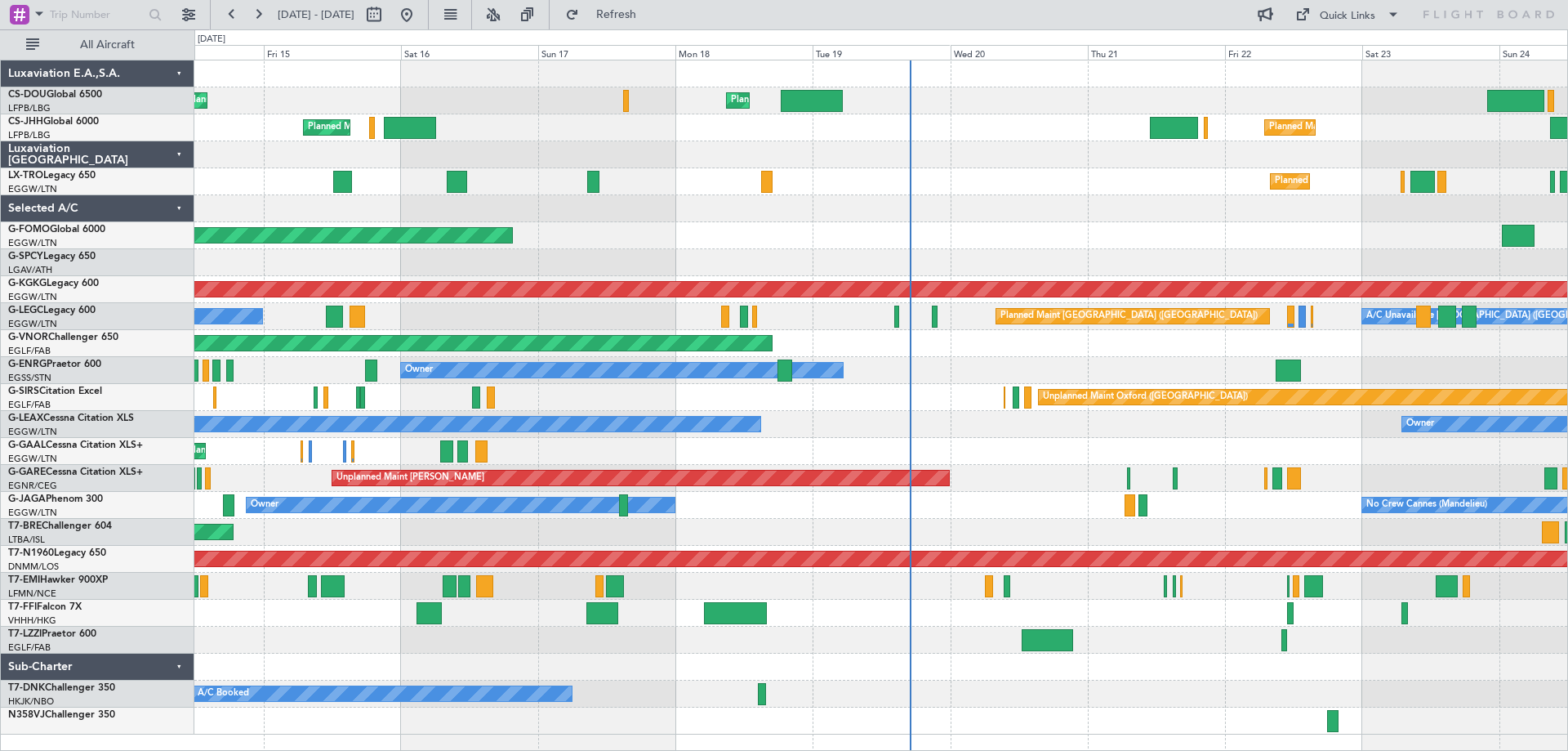
click at [940, 488] on div "Planned Maint [GEOGRAPHIC_DATA] ([GEOGRAPHIC_DATA]) Unplanned Maint [GEOGRAPHIC…" at bounding box center [881, 397] width 1373 height 674
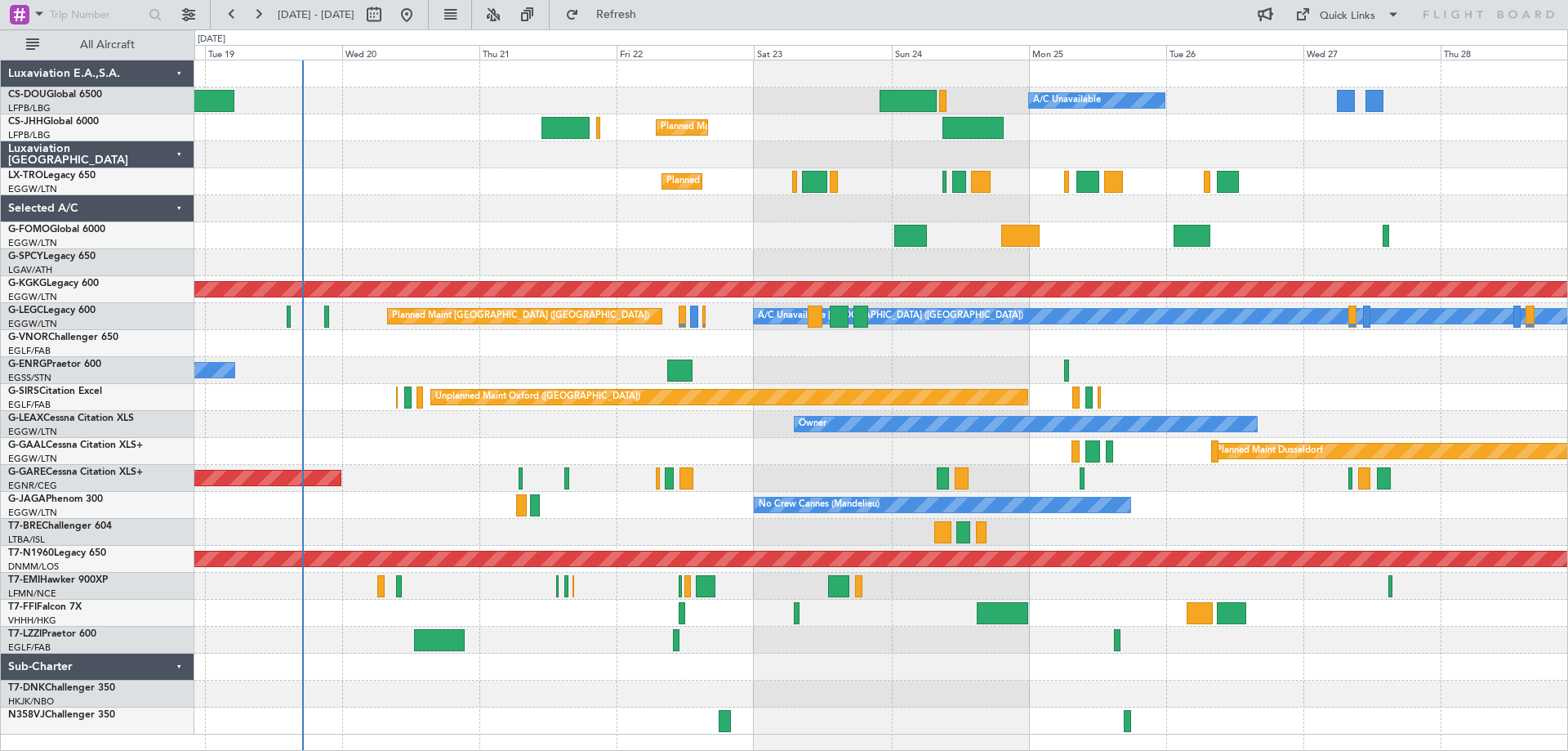
click at [647, 234] on div "Planned Maint Windsor Locks ([PERSON_NAME] Intl)" at bounding box center [881, 236] width 1373 height 27
